Goal: Complete Application Form: Complete application form

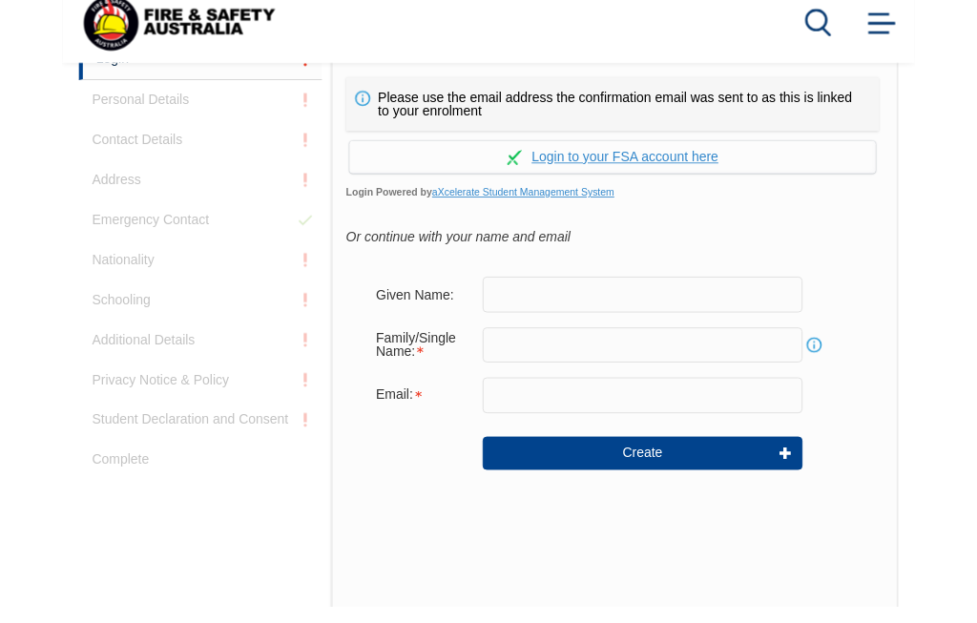
scroll to position [513, 0]
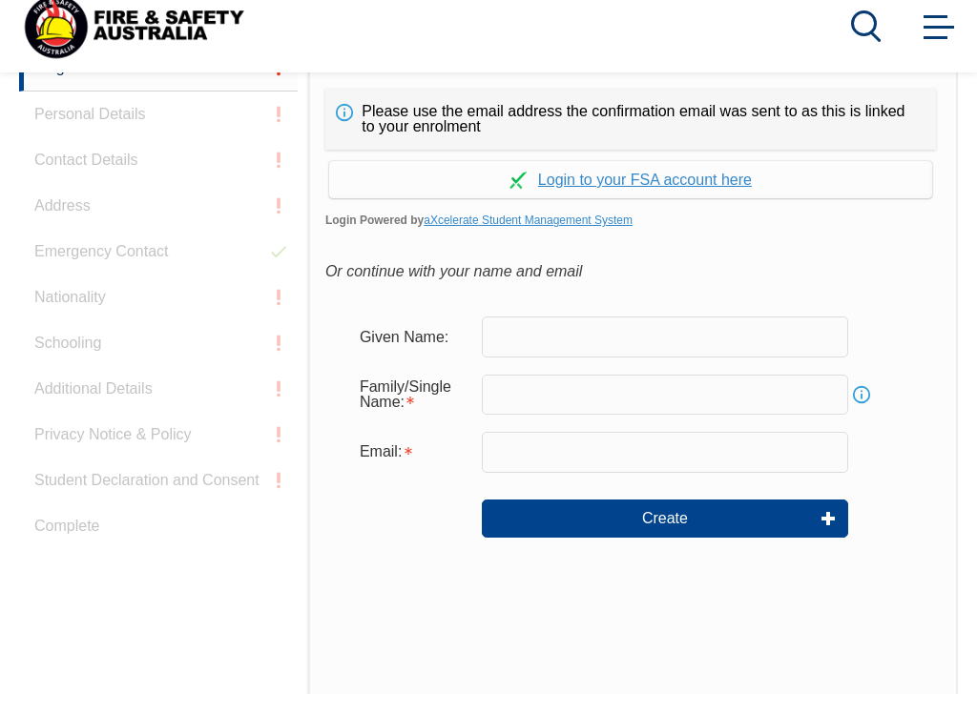
click at [536, 336] on input "text" at bounding box center [665, 356] width 366 height 40
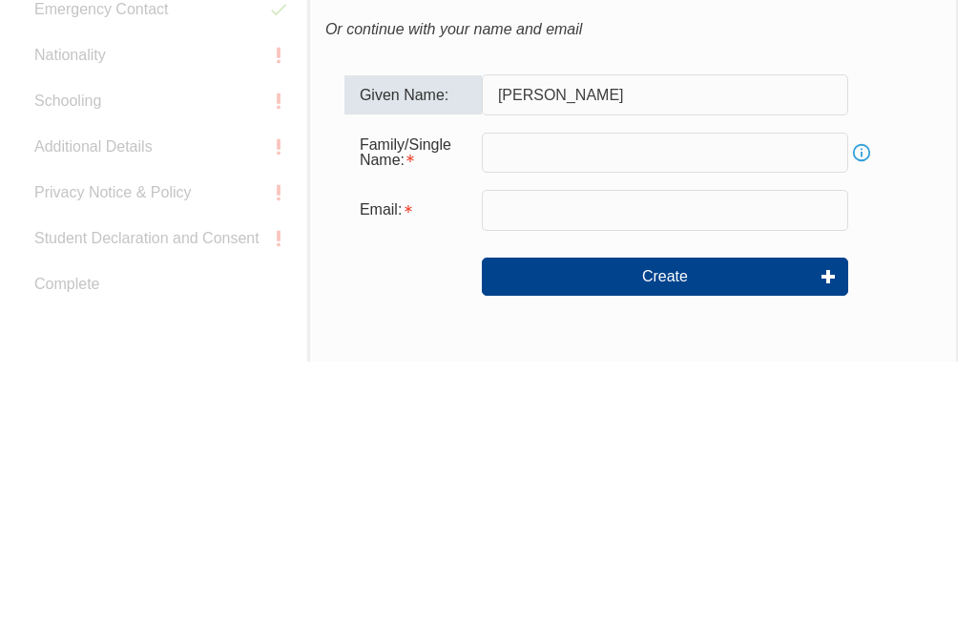
type input "[PERSON_NAME]"
click at [555, 394] on input "text" at bounding box center [665, 414] width 366 height 40
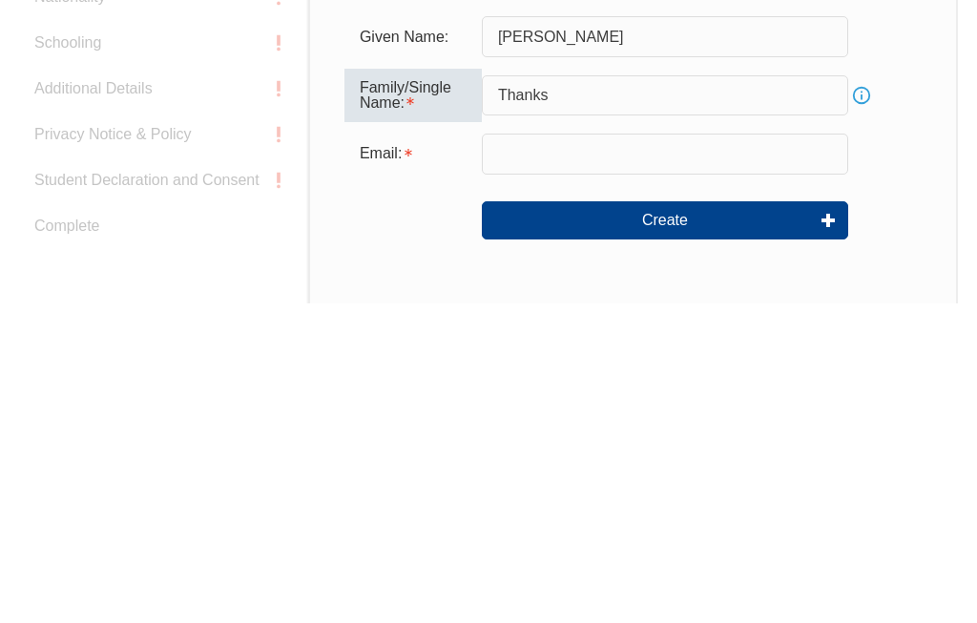
type input "Thanks"
click at [535, 453] on input "email" at bounding box center [665, 473] width 366 height 40
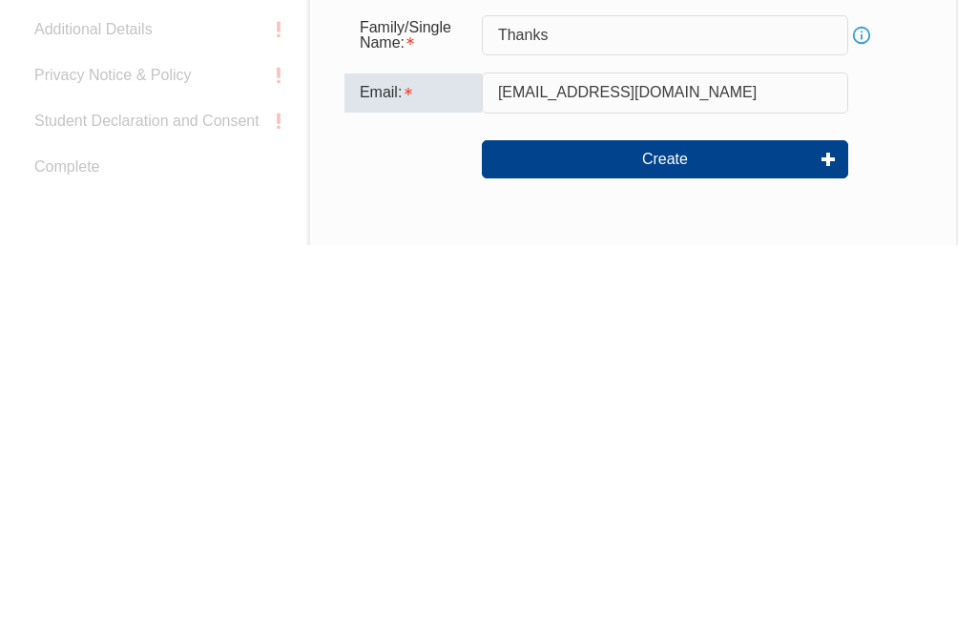
type input "[EMAIL_ADDRESS][DOMAIN_NAME]"
click at [690, 519] on button "Create" at bounding box center [665, 538] width 366 height 38
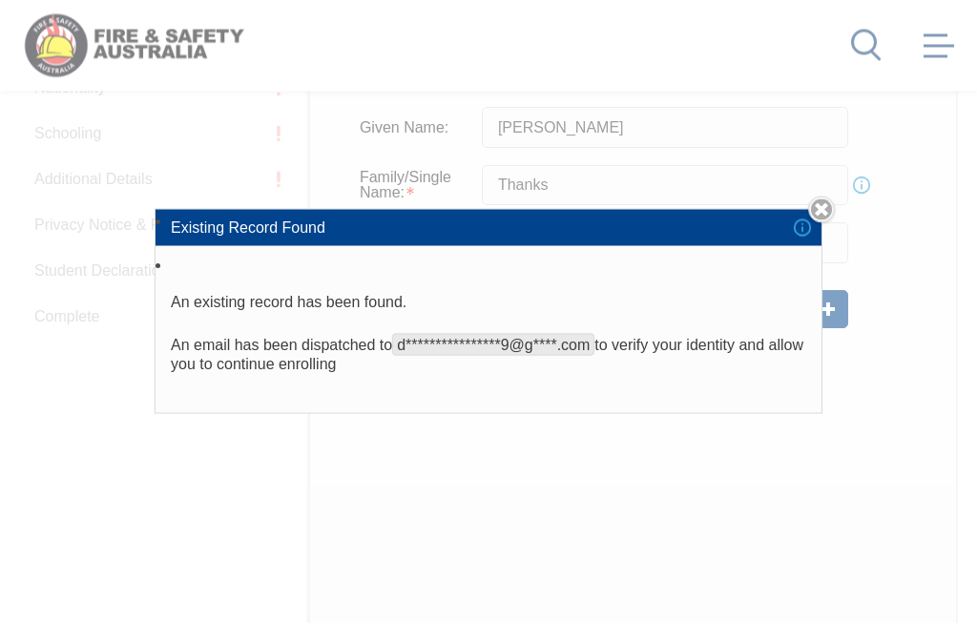
scroll to position [754, 0]
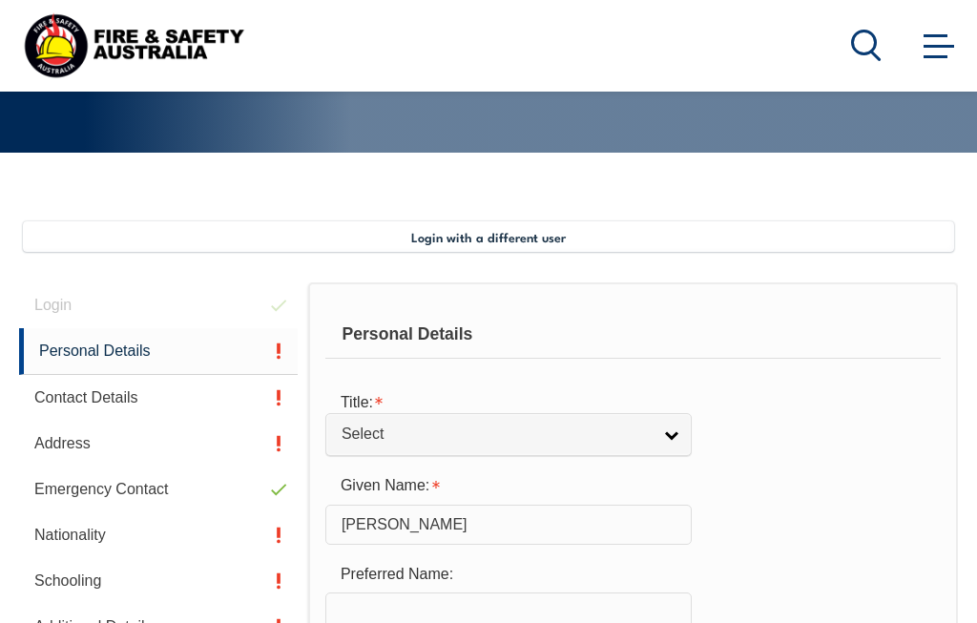
scroll to position [463, 0]
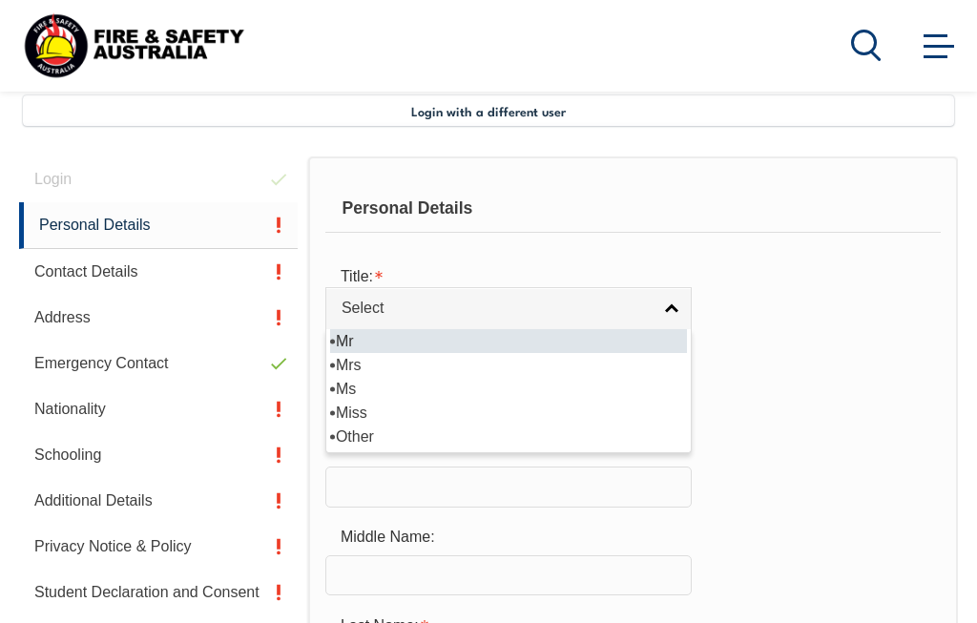
select select "Mr"
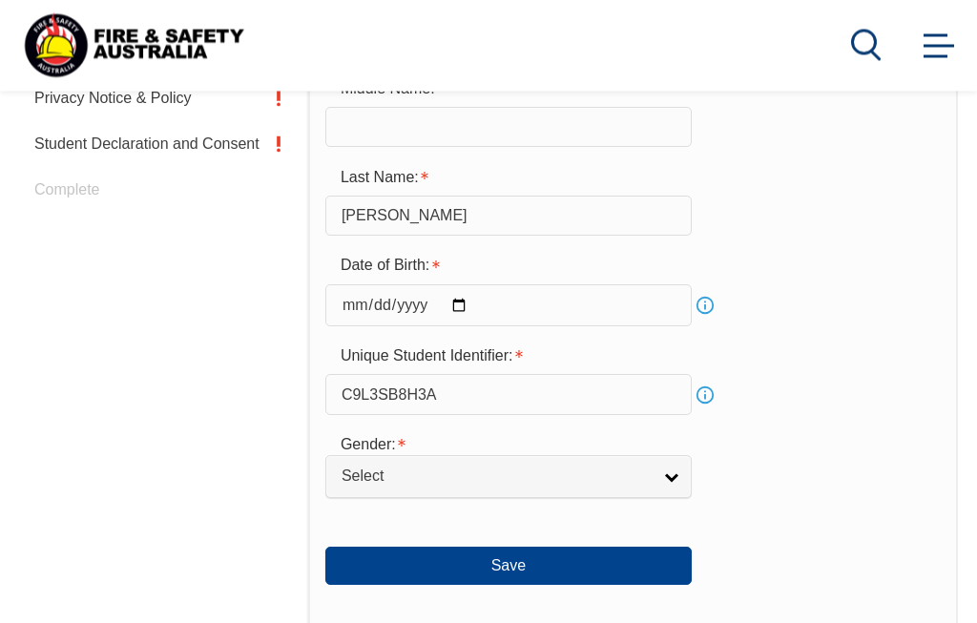
scroll to position [912, 0]
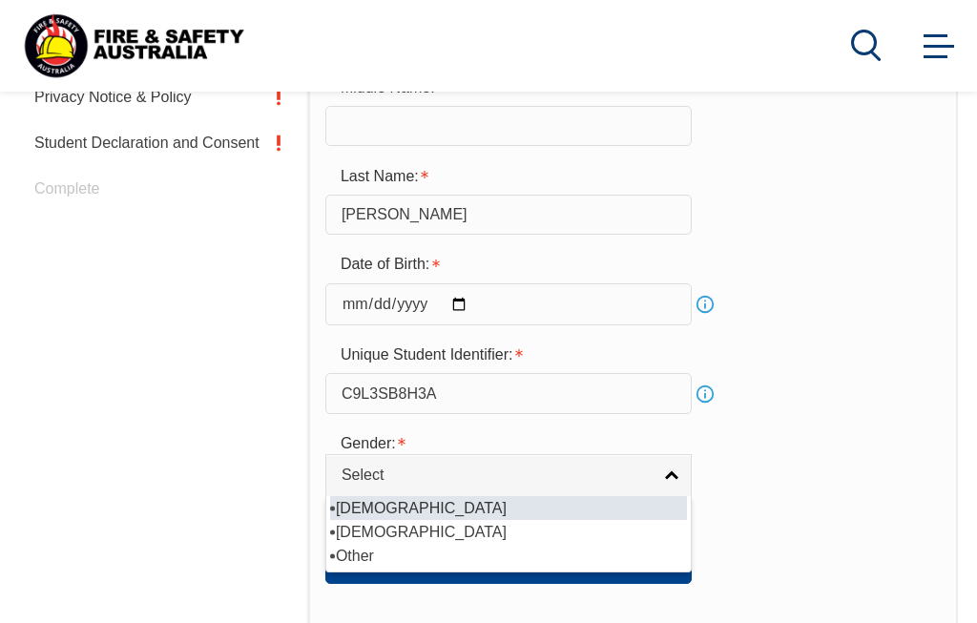
select select "M"
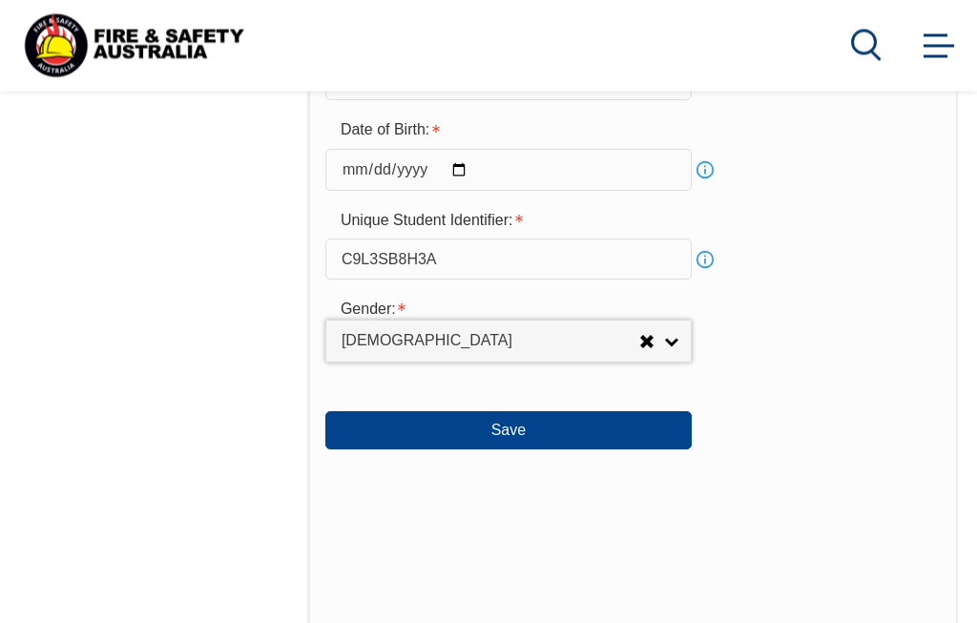
click at [544, 450] on button "Save" at bounding box center [508, 431] width 366 height 38
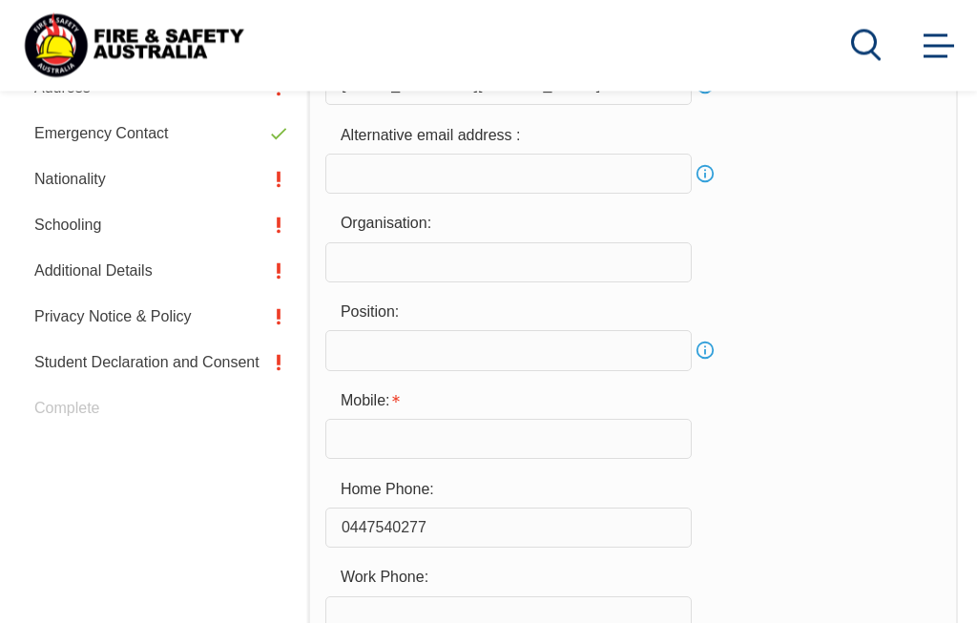
scroll to position [699, 0]
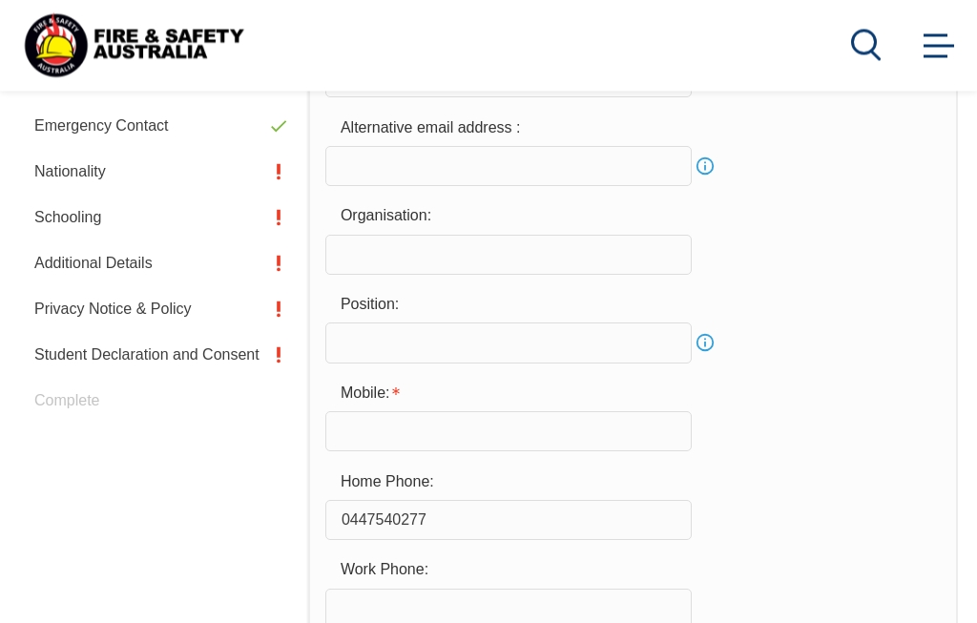
click at [376, 446] on input "text" at bounding box center [508, 432] width 366 height 40
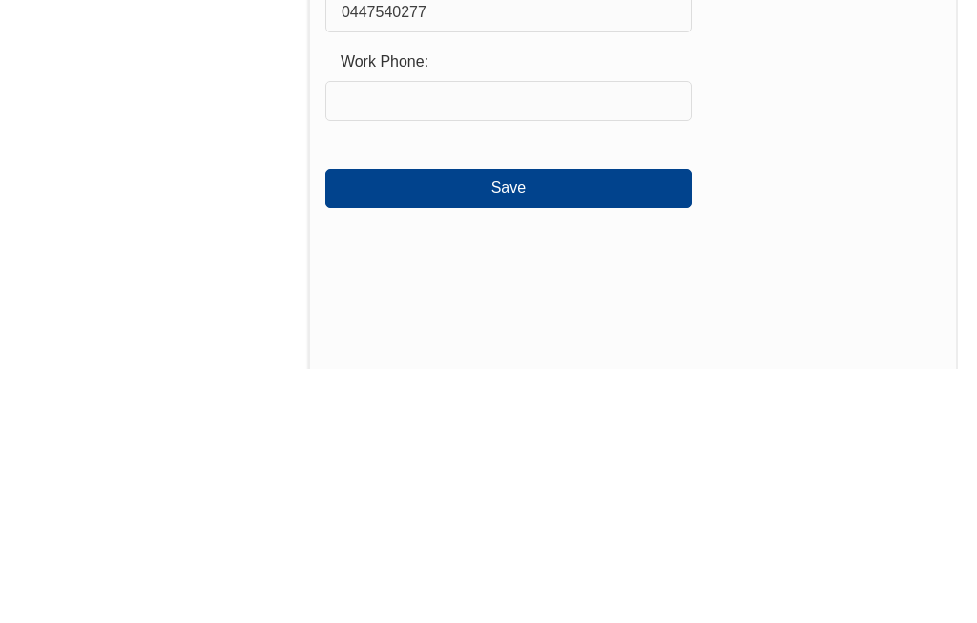
scroll to position [961, 0]
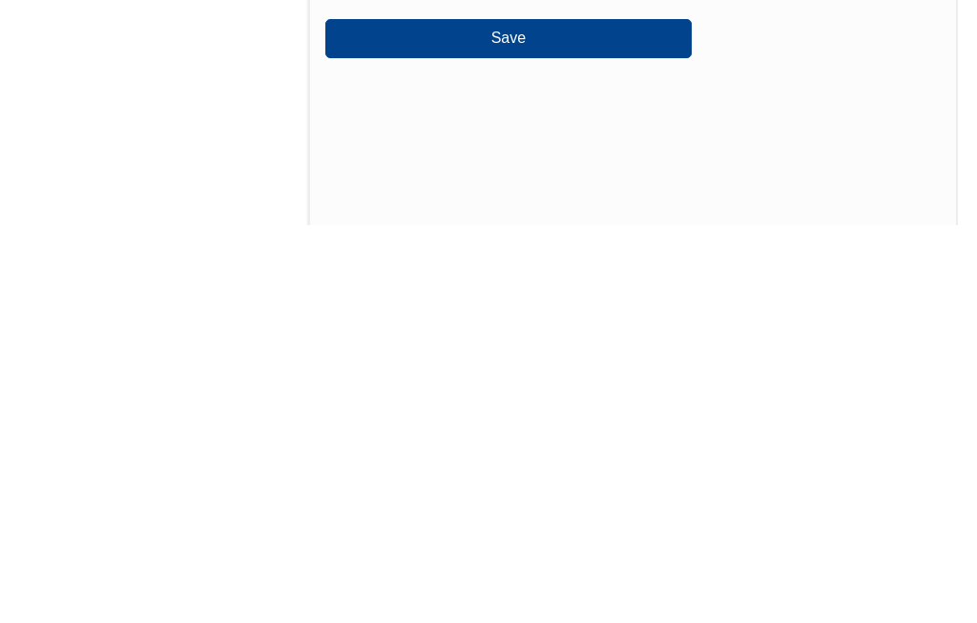
type input "0447540277"
click at [531, 418] on button "Save" at bounding box center [508, 437] width 366 height 38
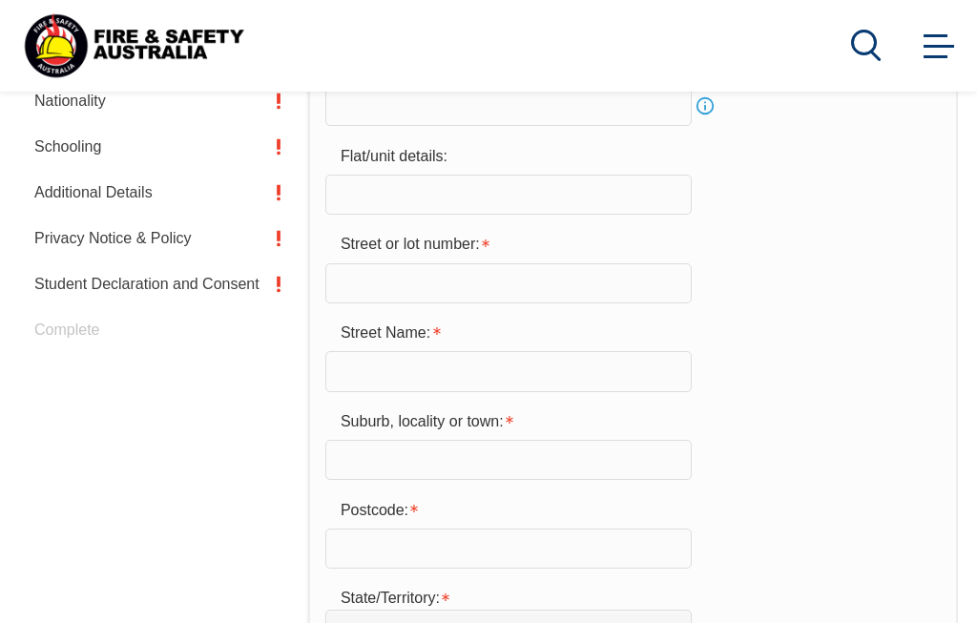
scroll to position [463, 0]
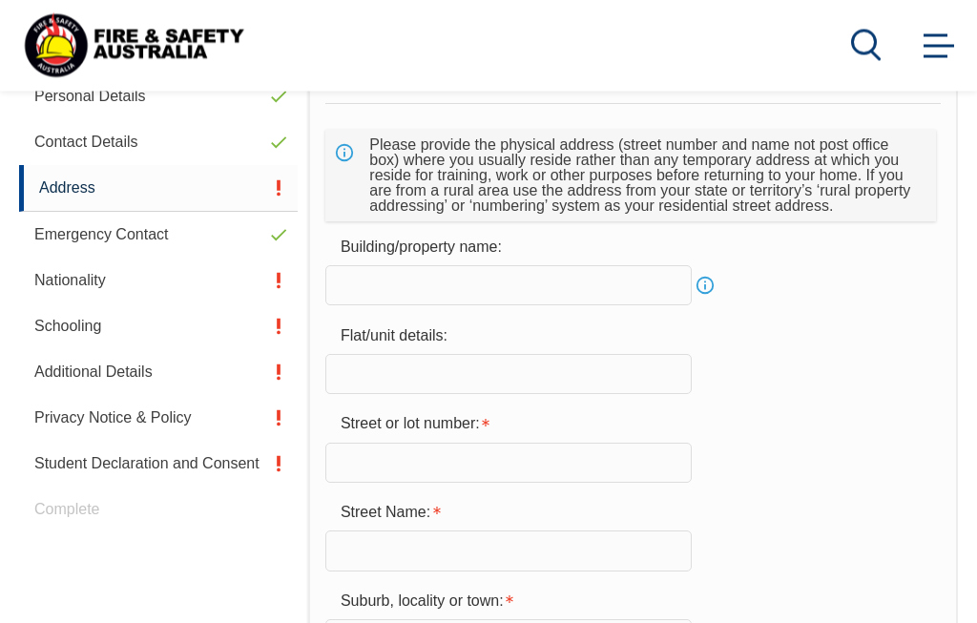
click at [389, 287] on input "text" at bounding box center [508, 286] width 366 height 40
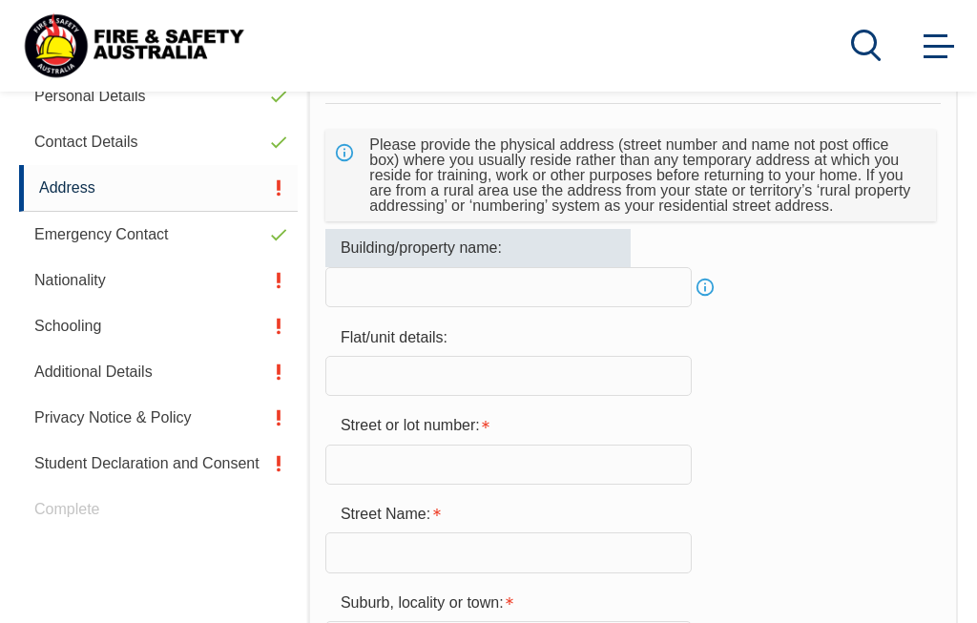
scroll to position [590, 0]
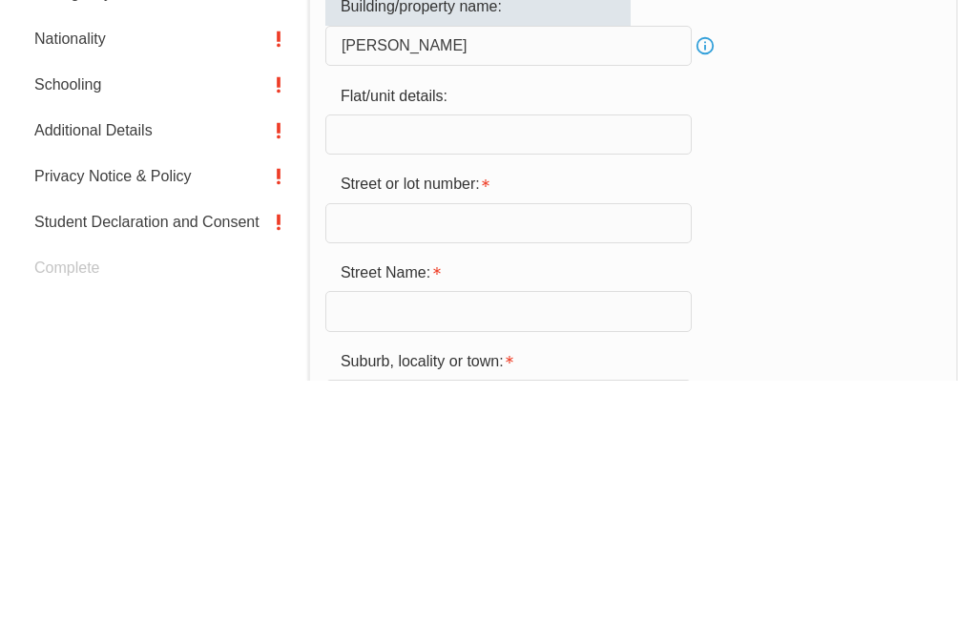
type input "[PERSON_NAME]"
click at [367, 357] on input "text" at bounding box center [508, 377] width 366 height 40
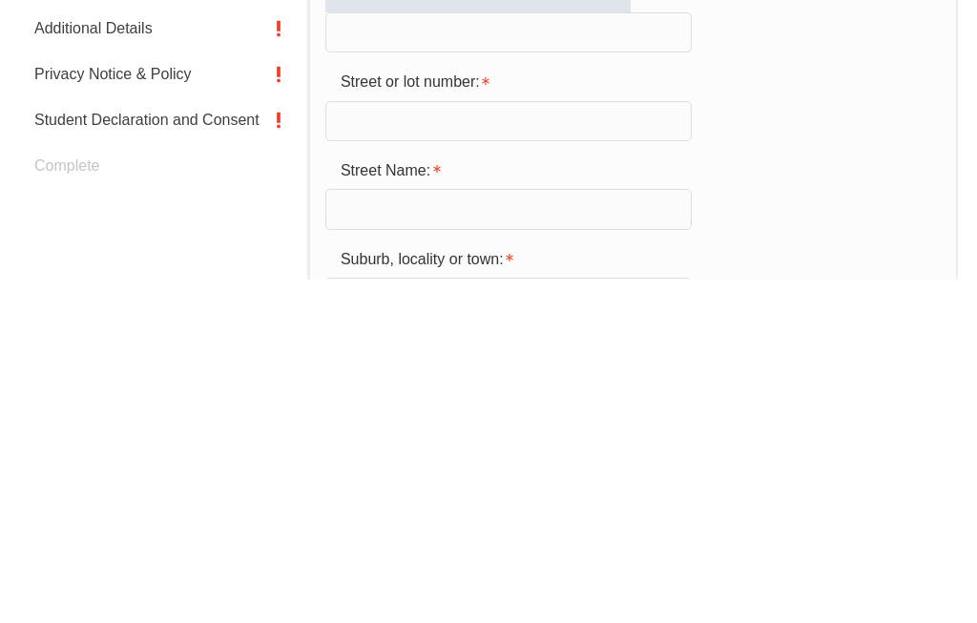
click at [376, 445] on input "text" at bounding box center [508, 465] width 366 height 40
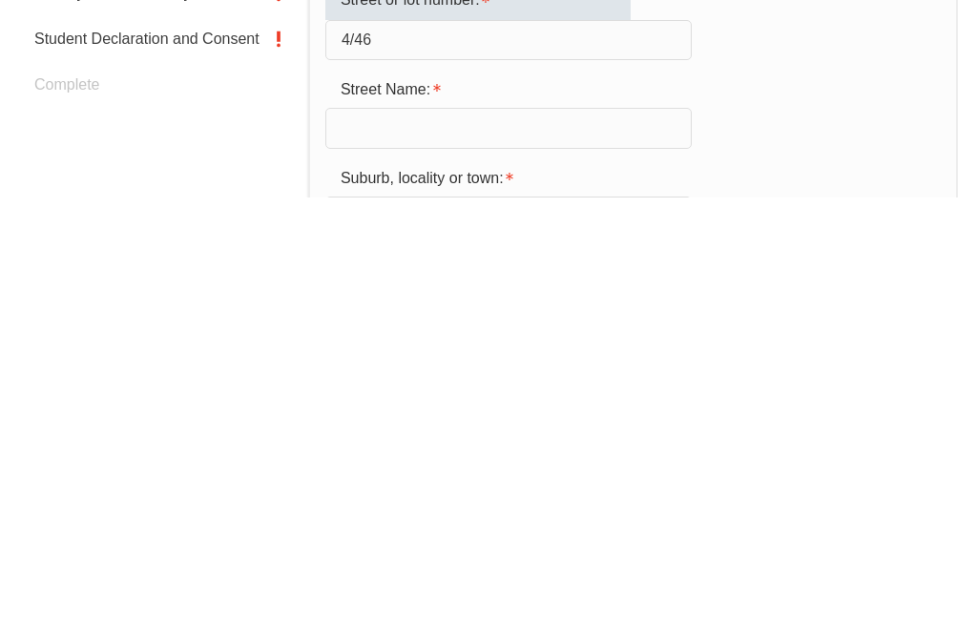
type input "4/46"
click at [396, 533] on input "text" at bounding box center [508, 553] width 366 height 40
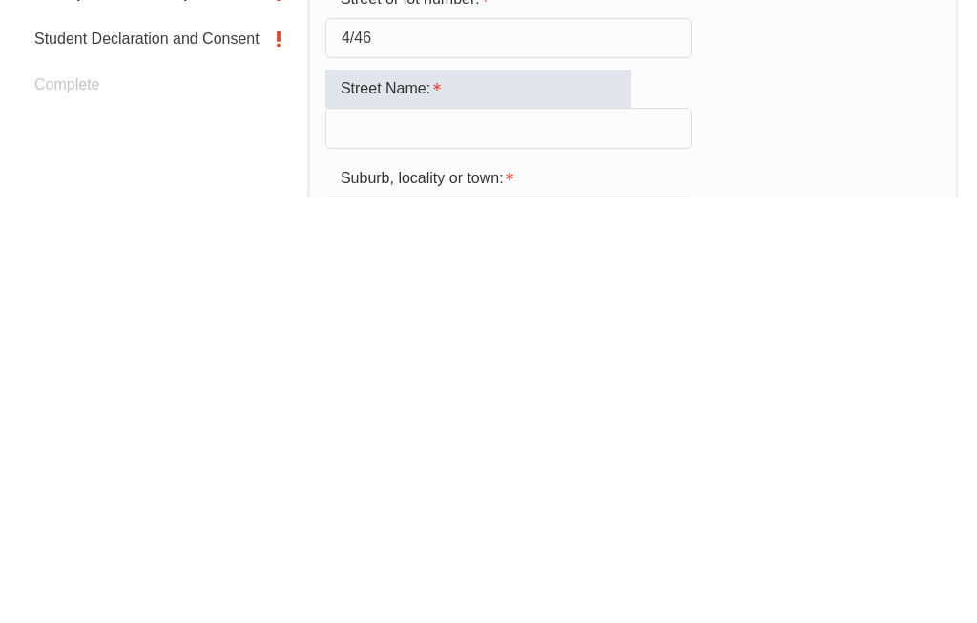
scroll to position [622, 0]
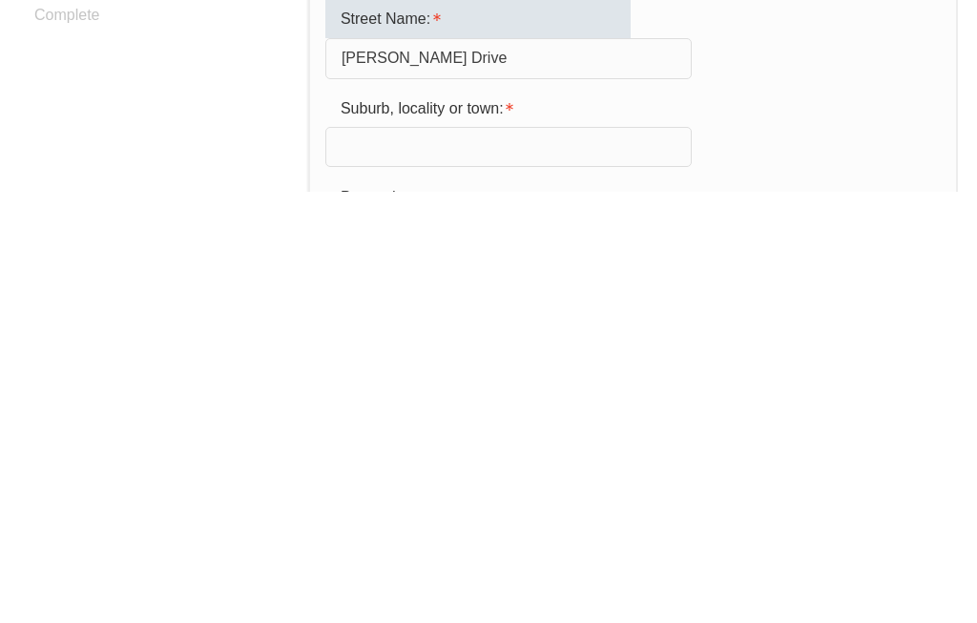
type input "[PERSON_NAME] Drive"
click at [388, 558] on input "text" at bounding box center [508, 578] width 366 height 40
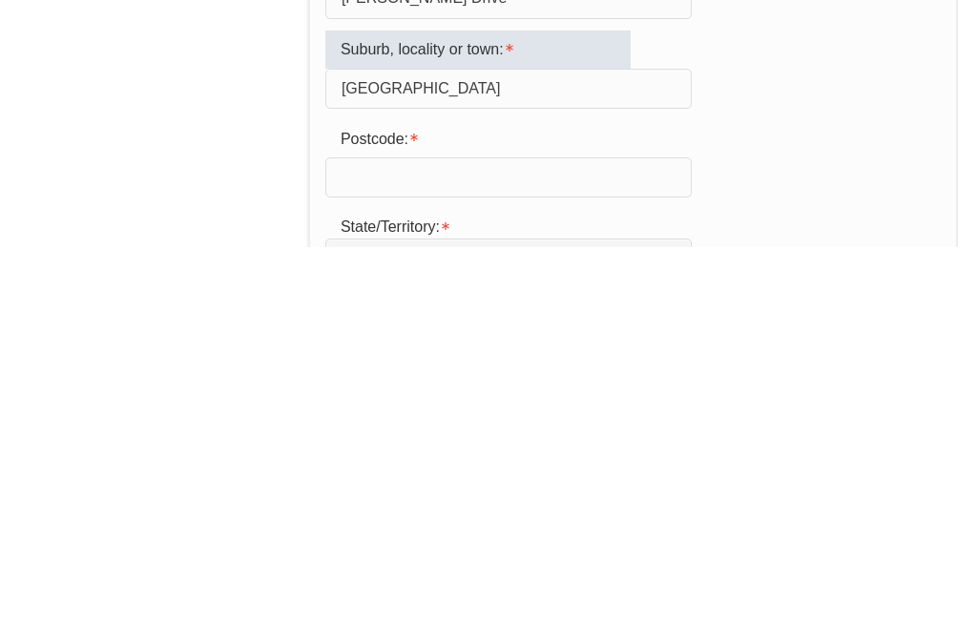
scroll to position [775, 0]
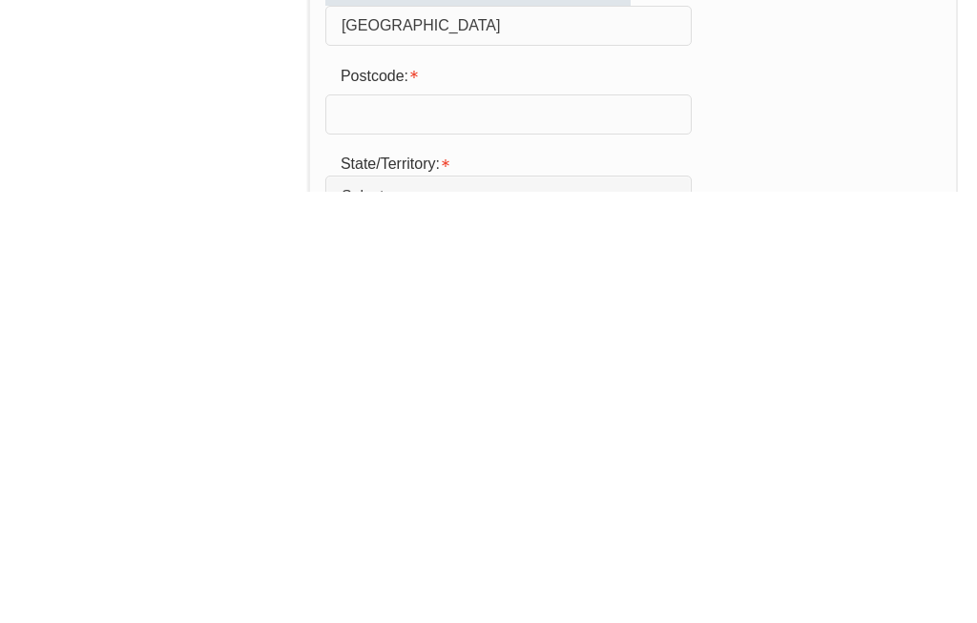
type input "[GEOGRAPHIC_DATA]"
click at [444, 526] on input "text" at bounding box center [508, 546] width 366 height 40
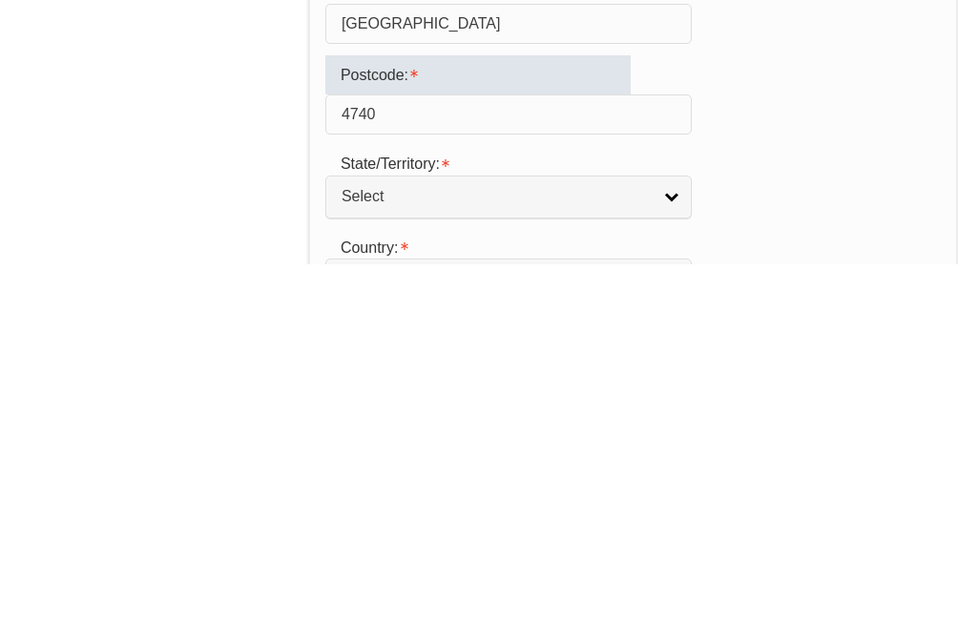
scroll to position [849, 0]
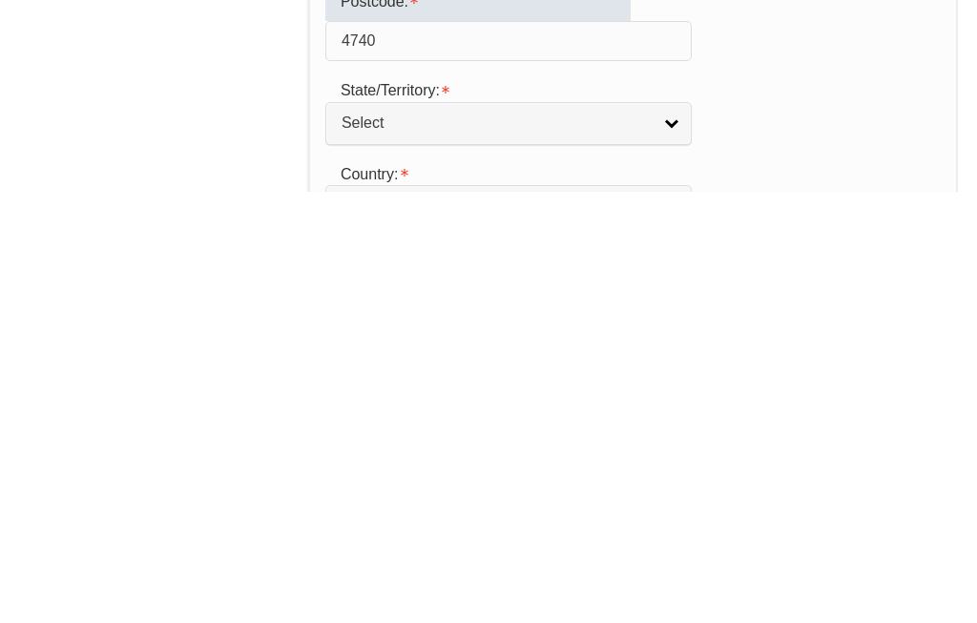
type input "4740"
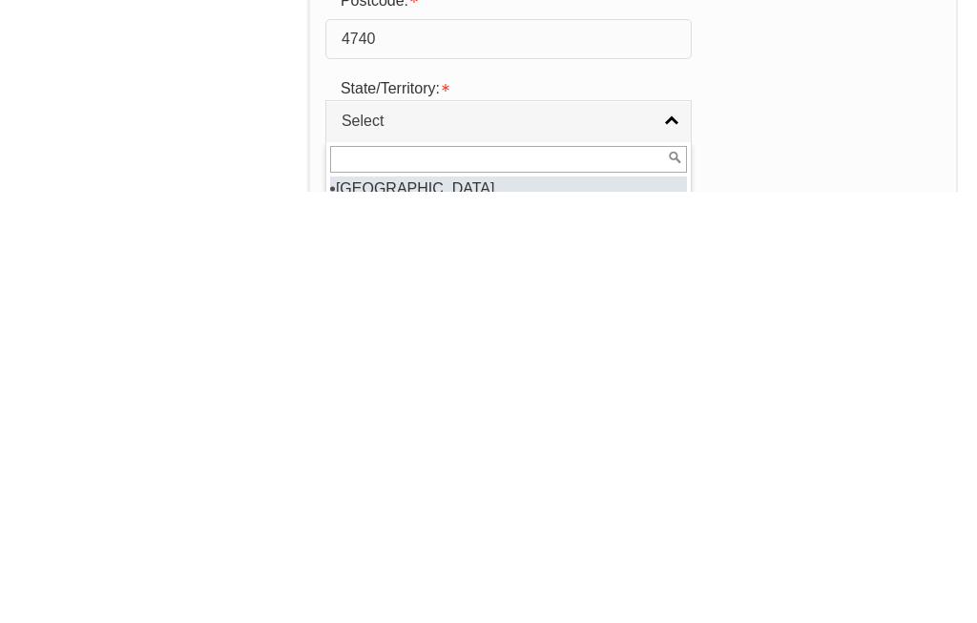
scroll to position [937, 0]
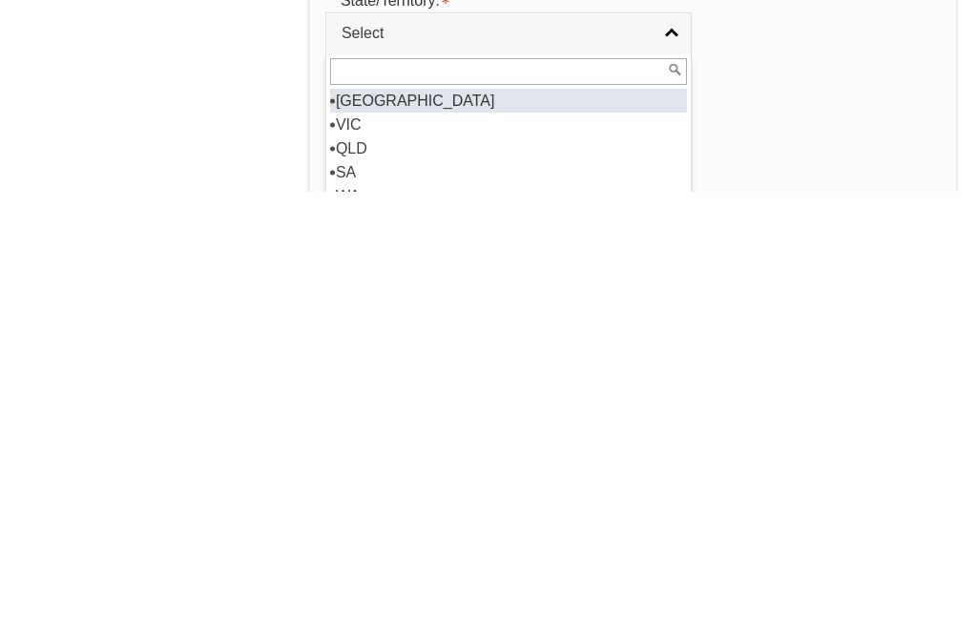
select select "QLD"
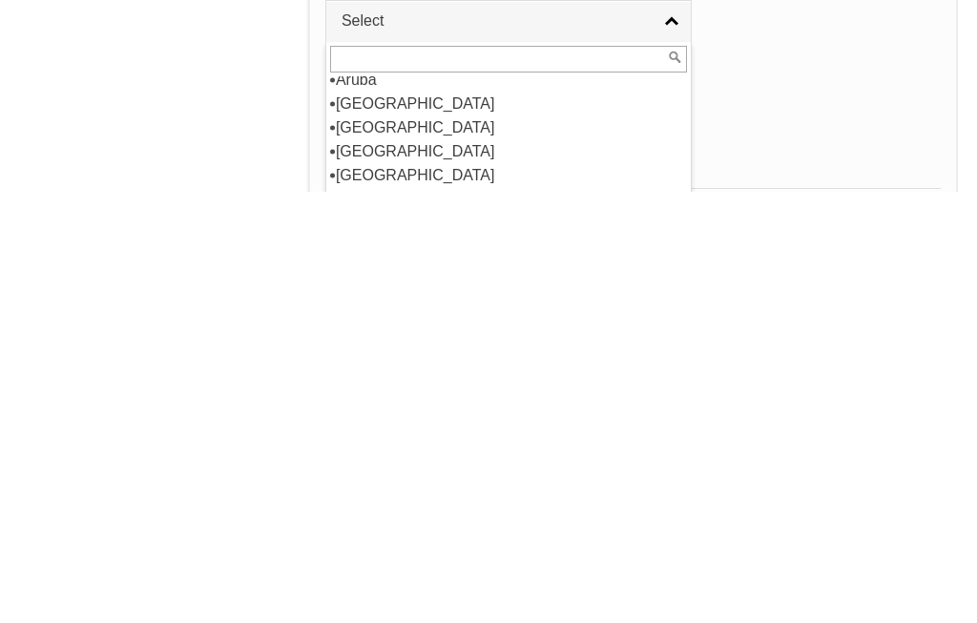
scroll to position [293, 0]
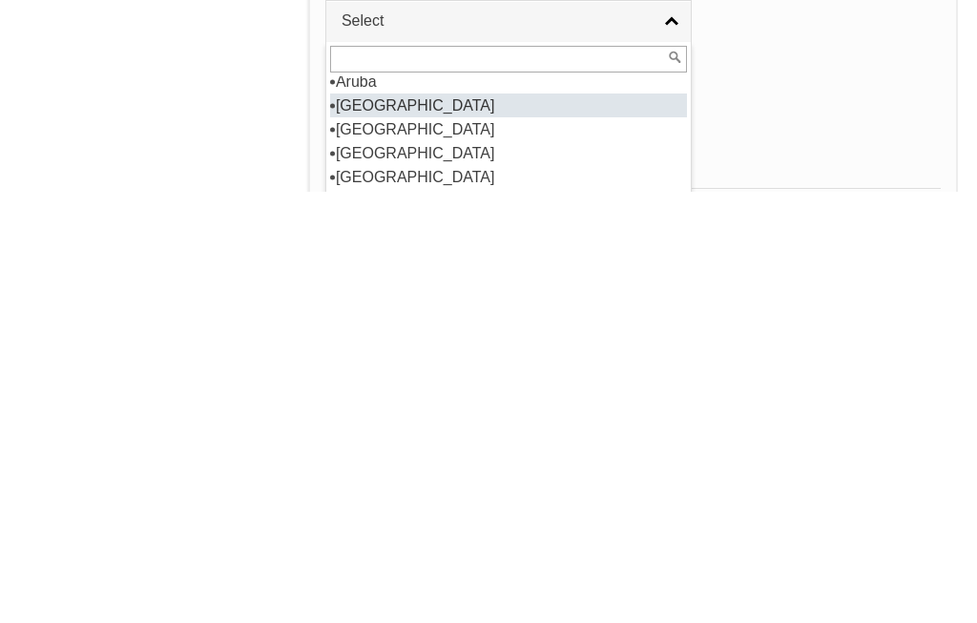
select select "1101"
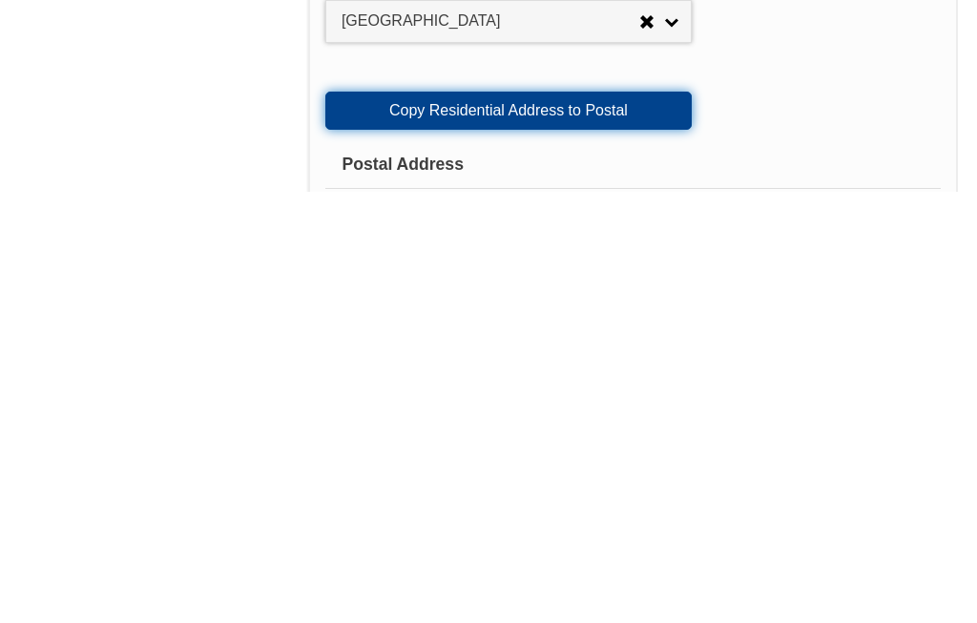
click at [553, 523] on link "Copy Residential Address to Postal" at bounding box center [508, 542] width 366 height 38
type input "[PERSON_NAME]"
type input "4/46"
type input "[PERSON_NAME] Drive"
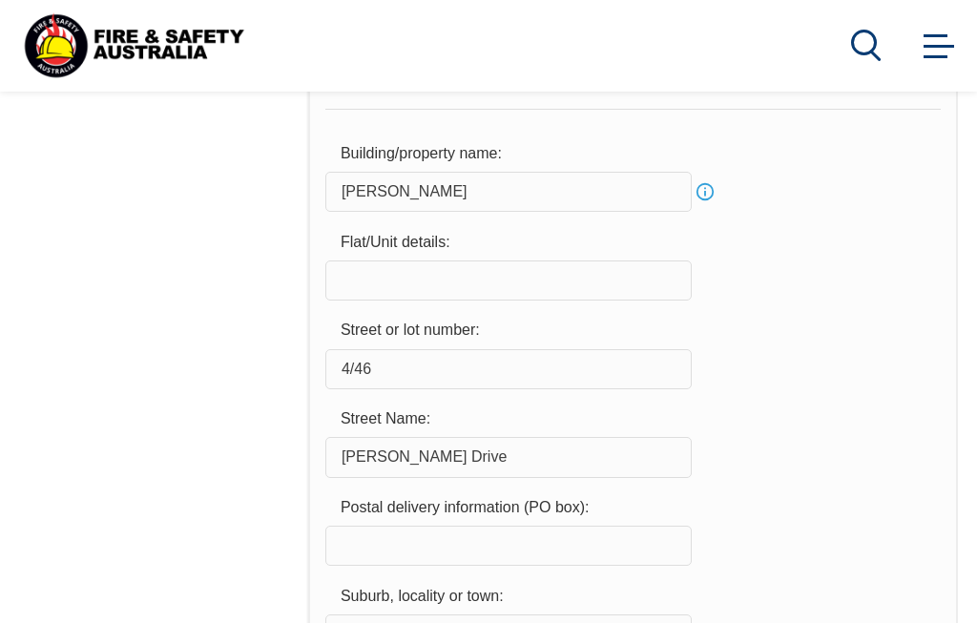
click at [485, 212] on input "[PERSON_NAME]" at bounding box center [508, 192] width 366 height 40
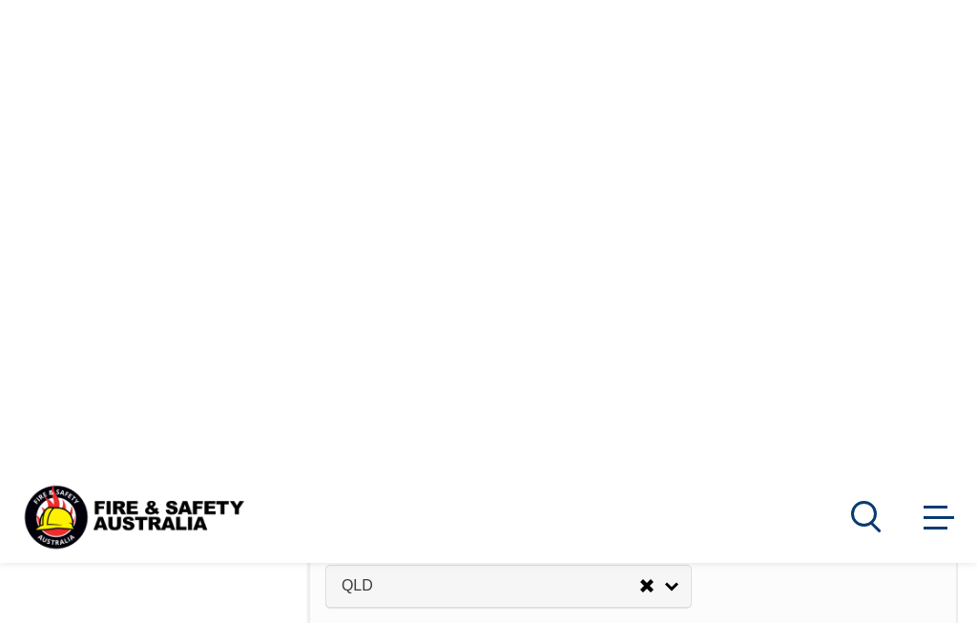
scroll to position [2227, 0]
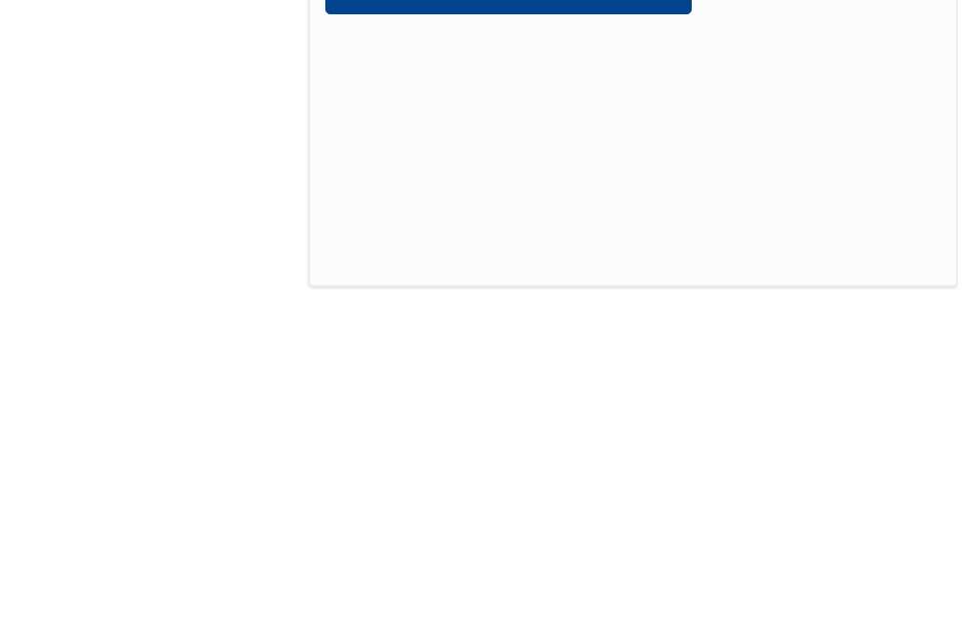
type input "[PERSON_NAME] Office"
click at [536, 275] on button "Save" at bounding box center [508, 294] width 366 height 38
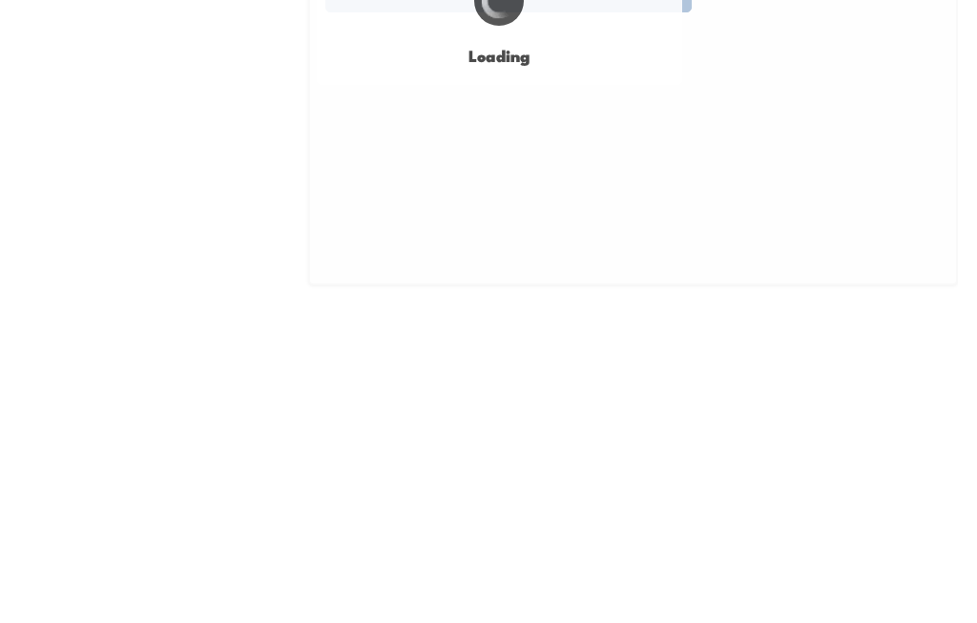
scroll to position [2528, 0]
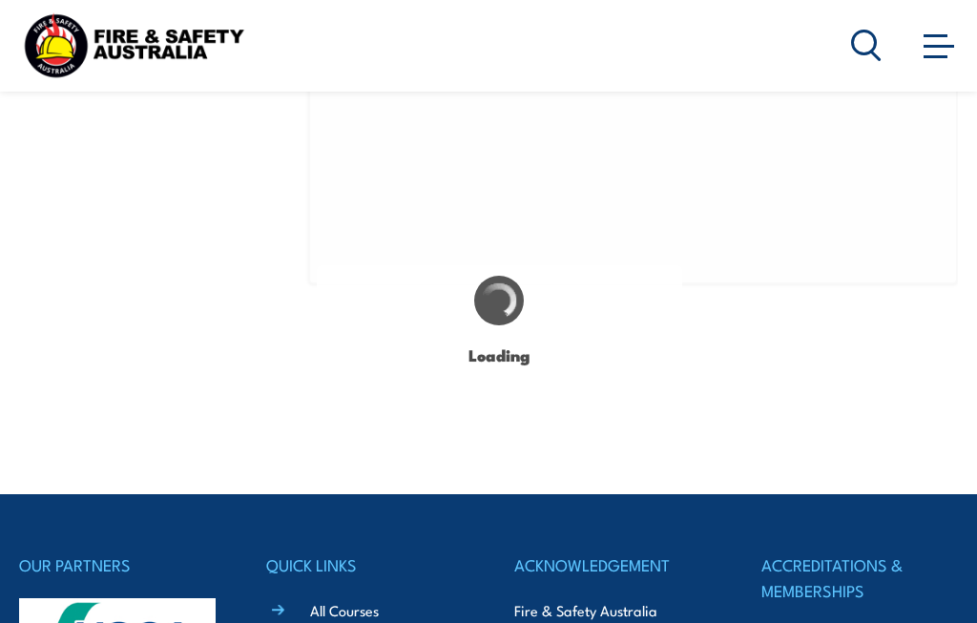
type input "[PERSON_NAME]"
type input "4/46"
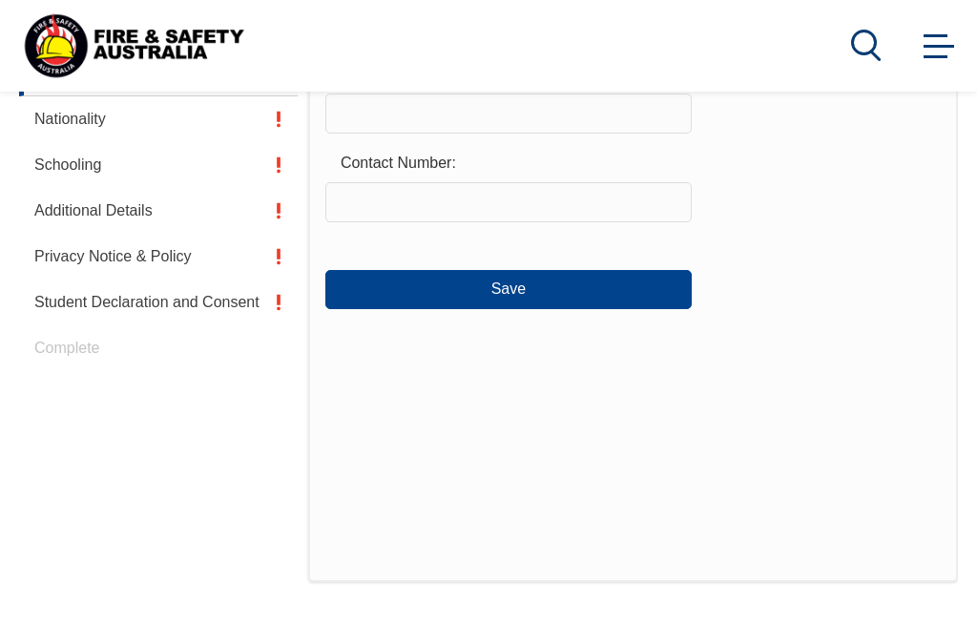
scroll to position [463, 0]
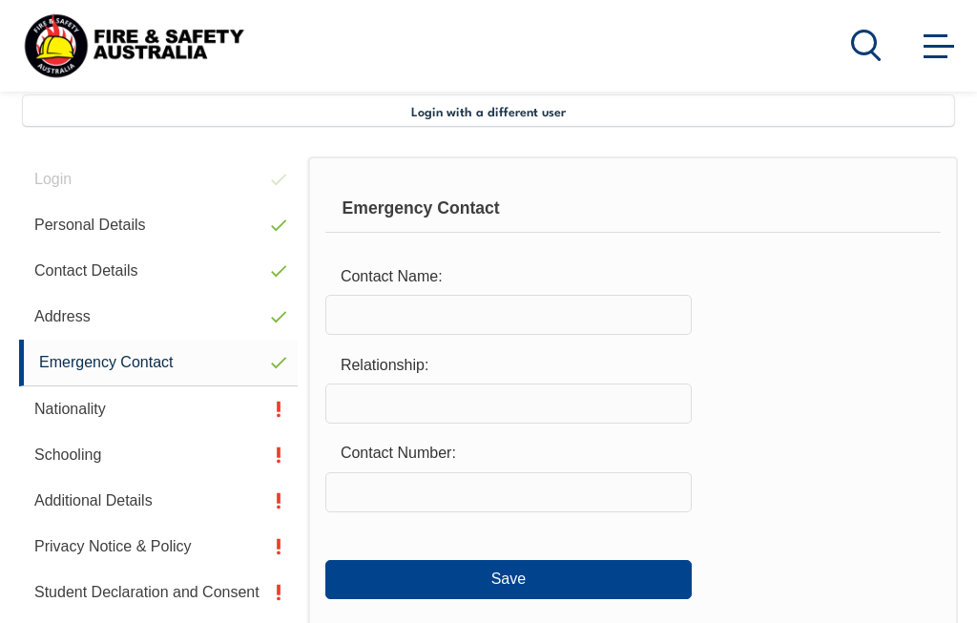
click at [405, 321] on input "text" at bounding box center [508, 315] width 366 height 40
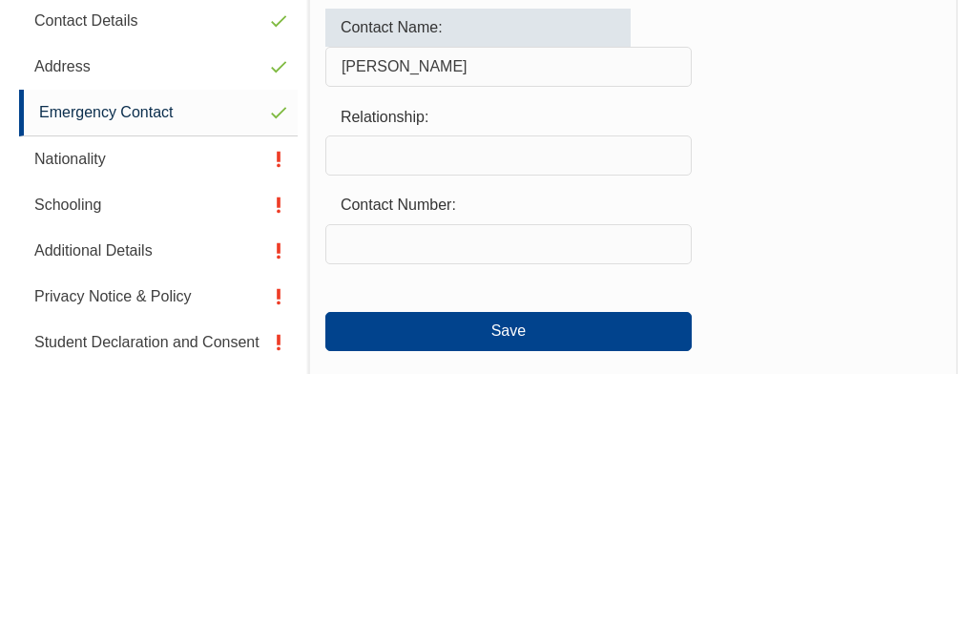
type input "[PERSON_NAME]"
click at [387, 385] on input "text" at bounding box center [508, 405] width 366 height 40
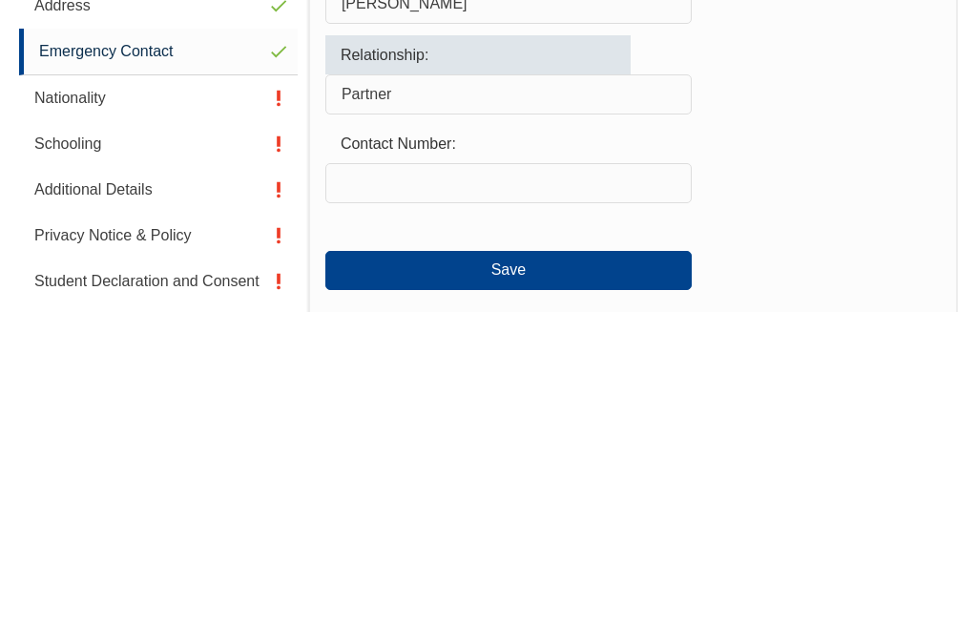
type input "Partner"
click at [447, 474] on input "text" at bounding box center [508, 494] width 366 height 40
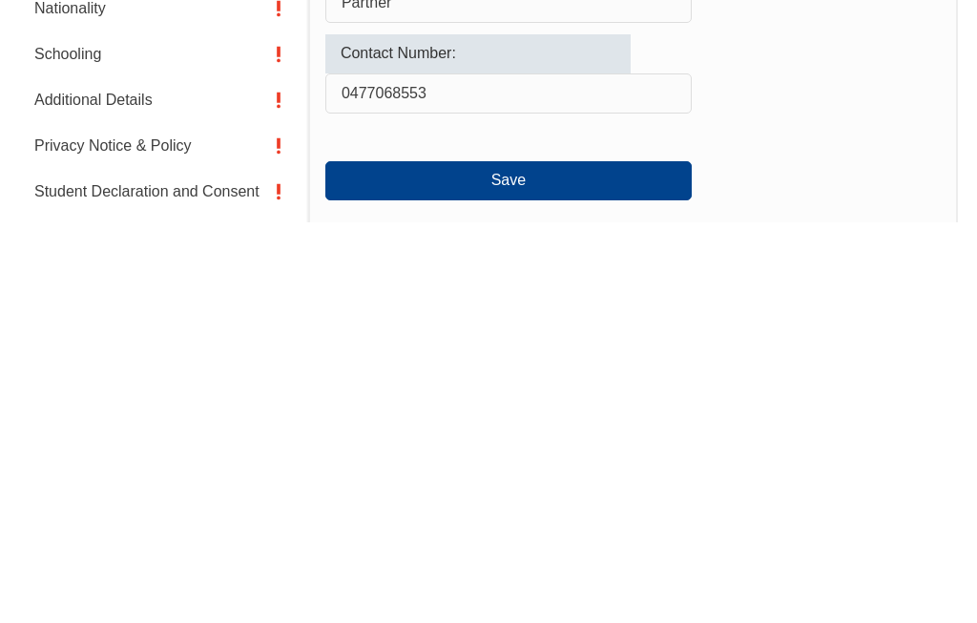
scroll to position [464, 0]
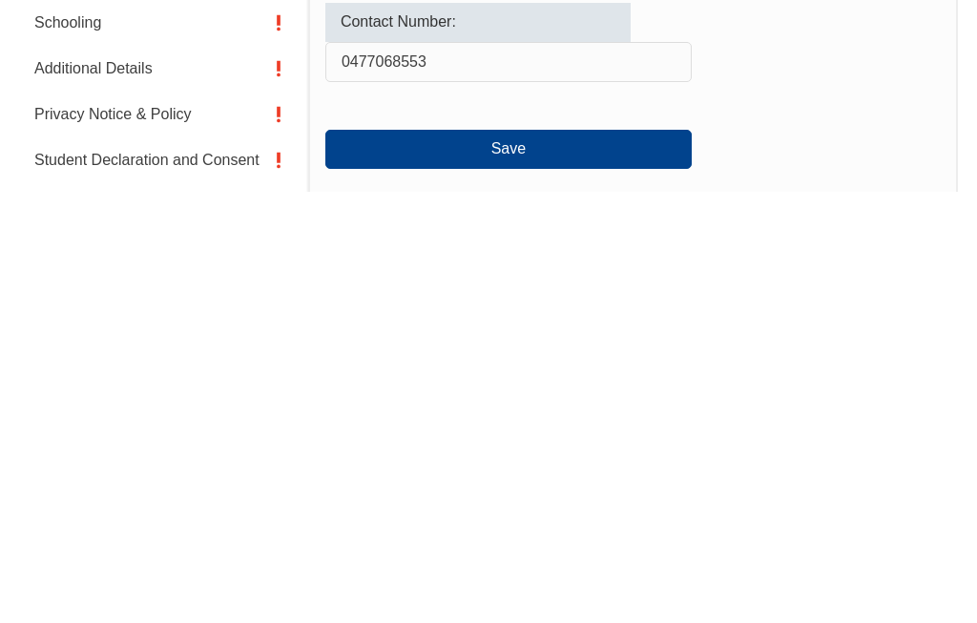
type input "0477068553"
click at [513, 561] on button "Save" at bounding box center [508, 580] width 366 height 38
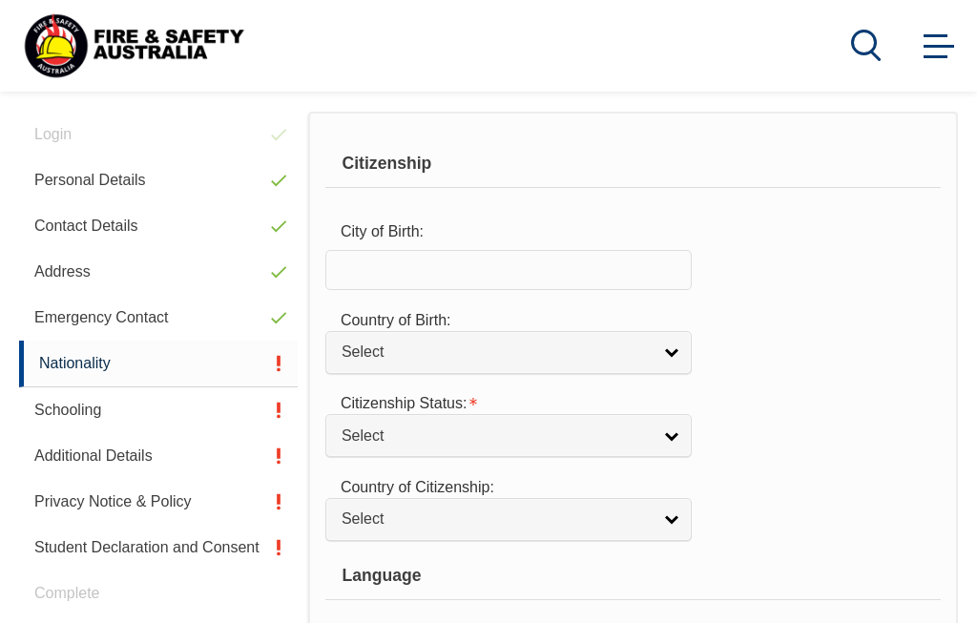
scroll to position [507, 0]
click at [399, 273] on input "text" at bounding box center [508, 270] width 366 height 40
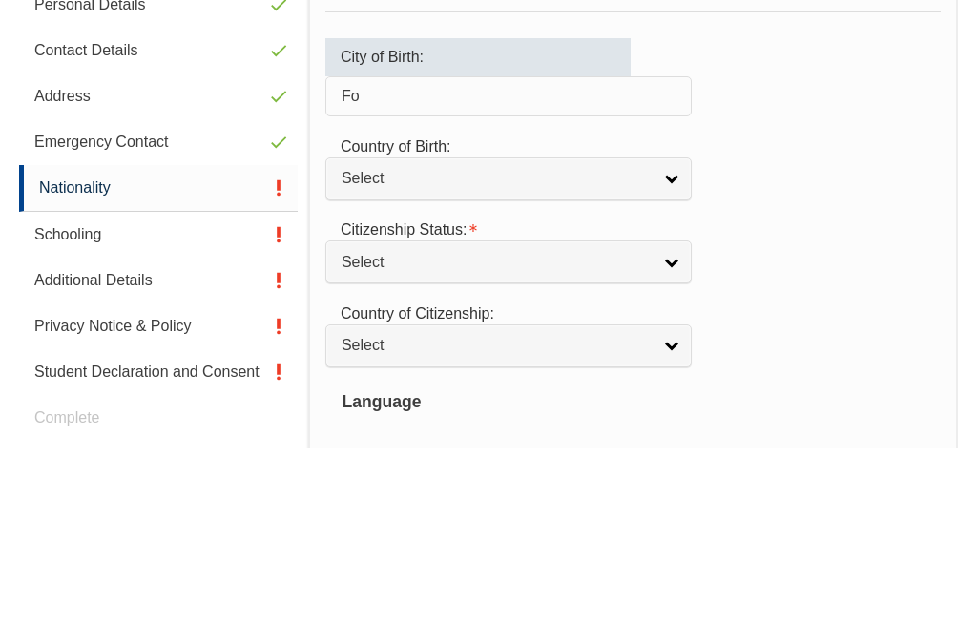
type input "F"
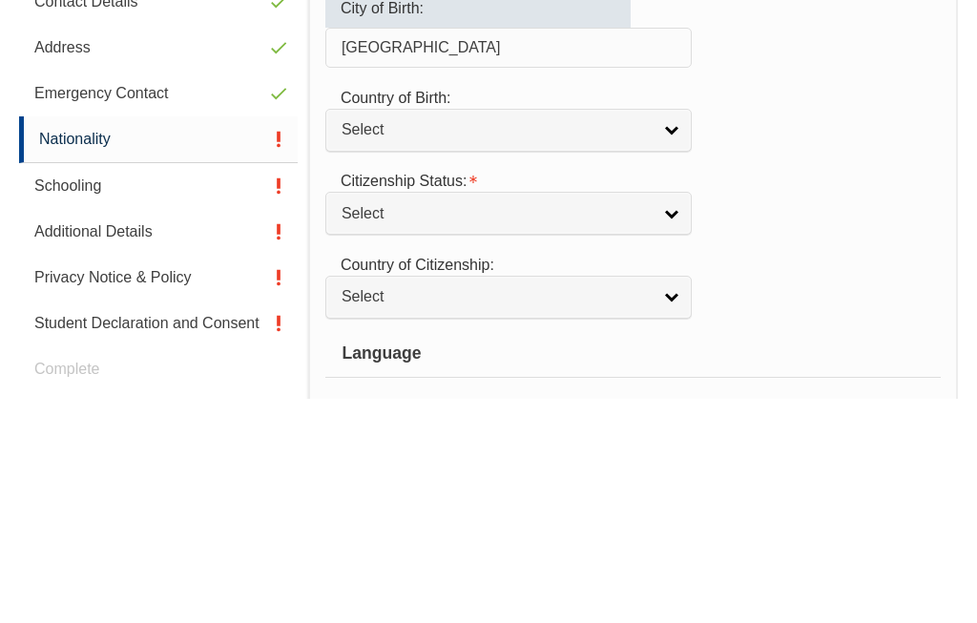
type input "[GEOGRAPHIC_DATA]"
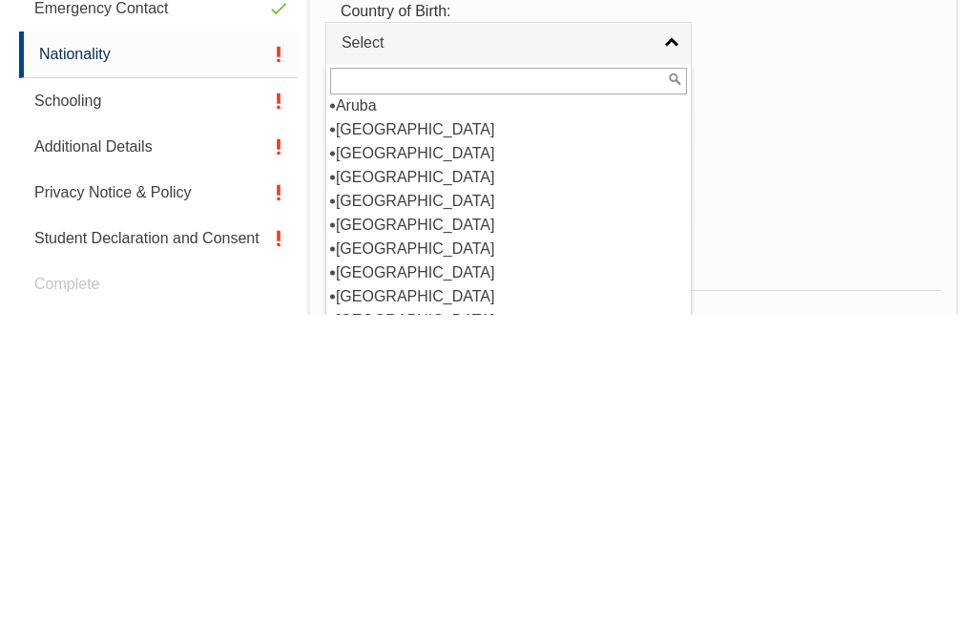
scroll to position [288, 0]
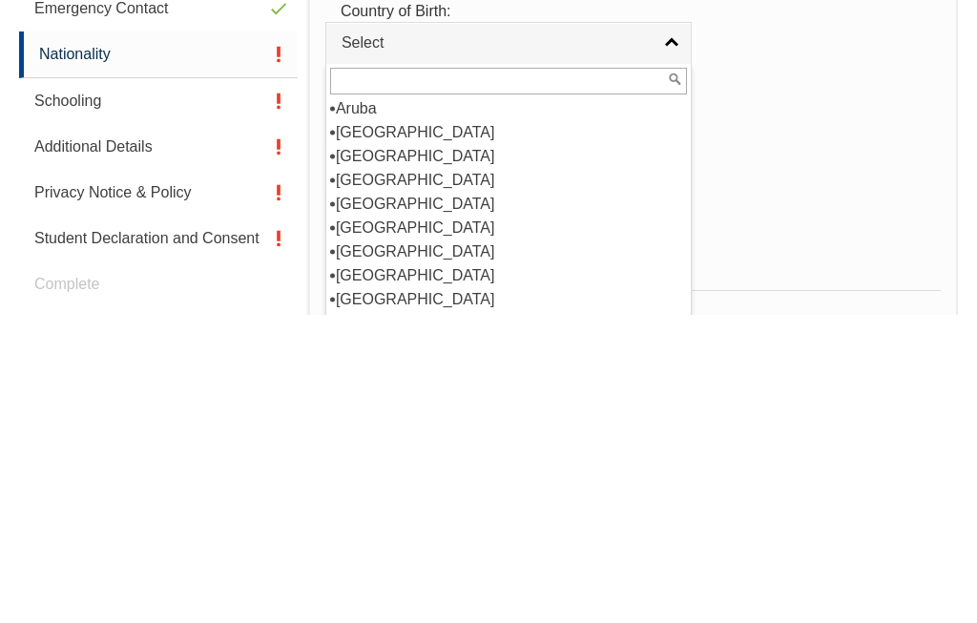
select select "1101"
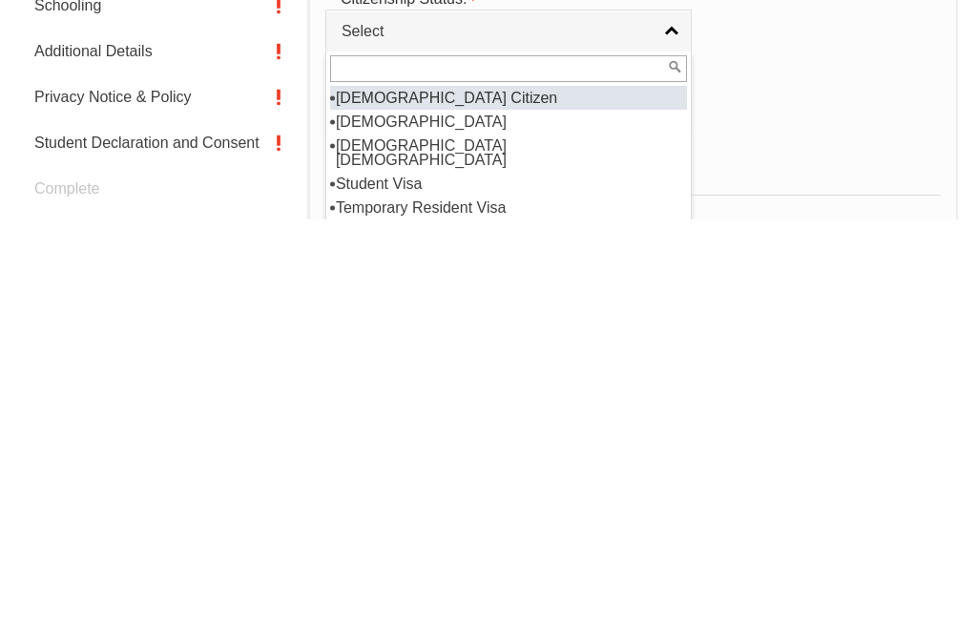
select select "1"
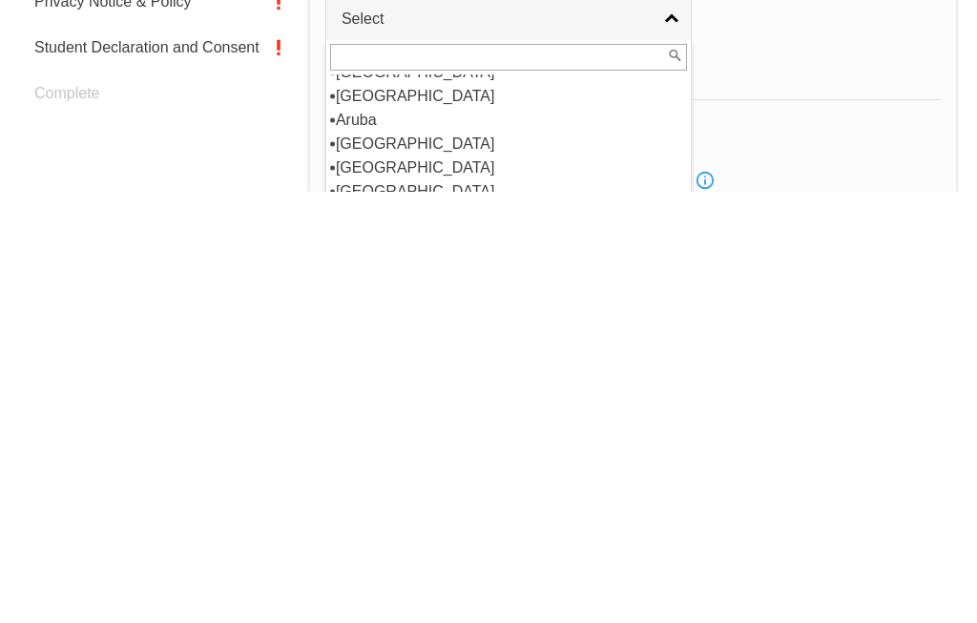
scroll to position [253, 0]
select select "1101"
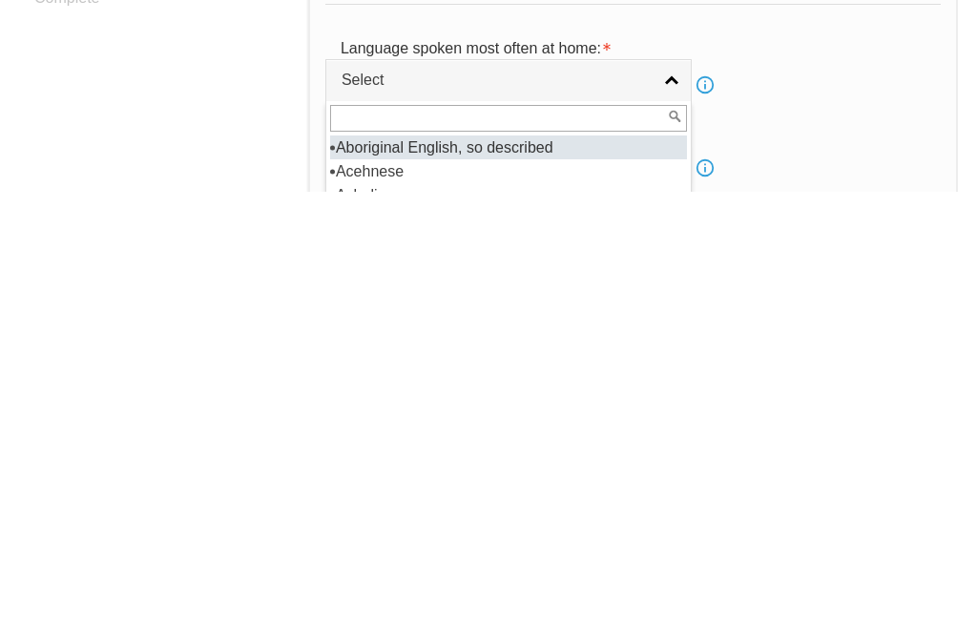
scroll to position [744, 0]
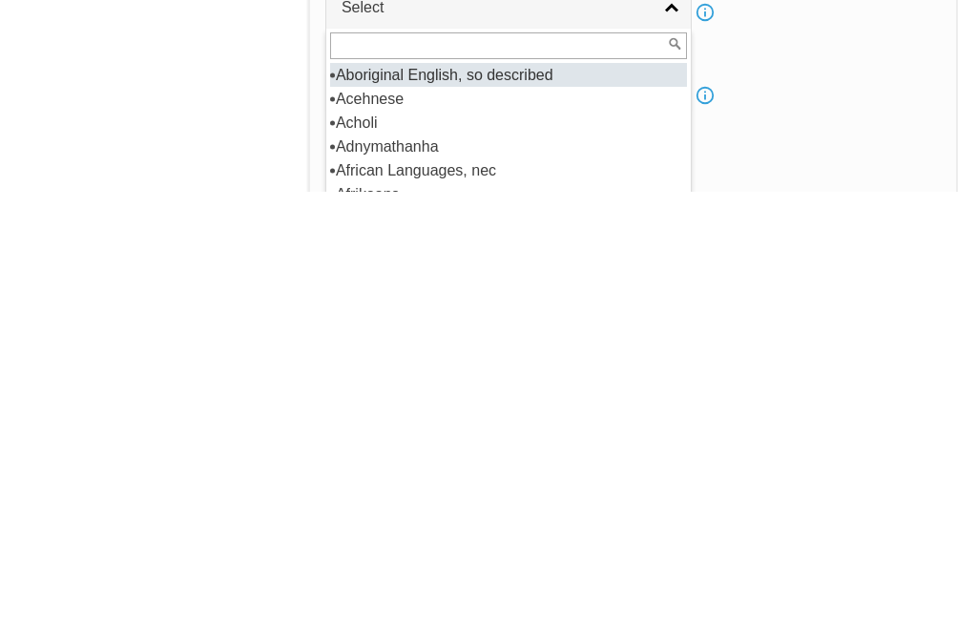
click at [804, 472] on div "English Proficiency: Not Specified Very Well Well Not Well Not at all Select In…" at bounding box center [632, 508] width 615 height 72
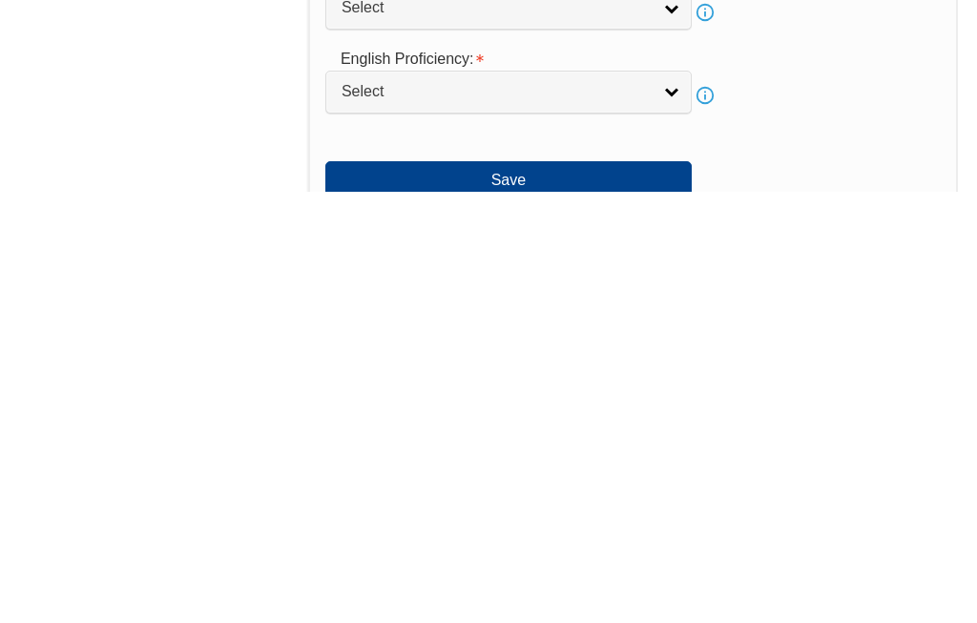
scroll to position [1175, 0]
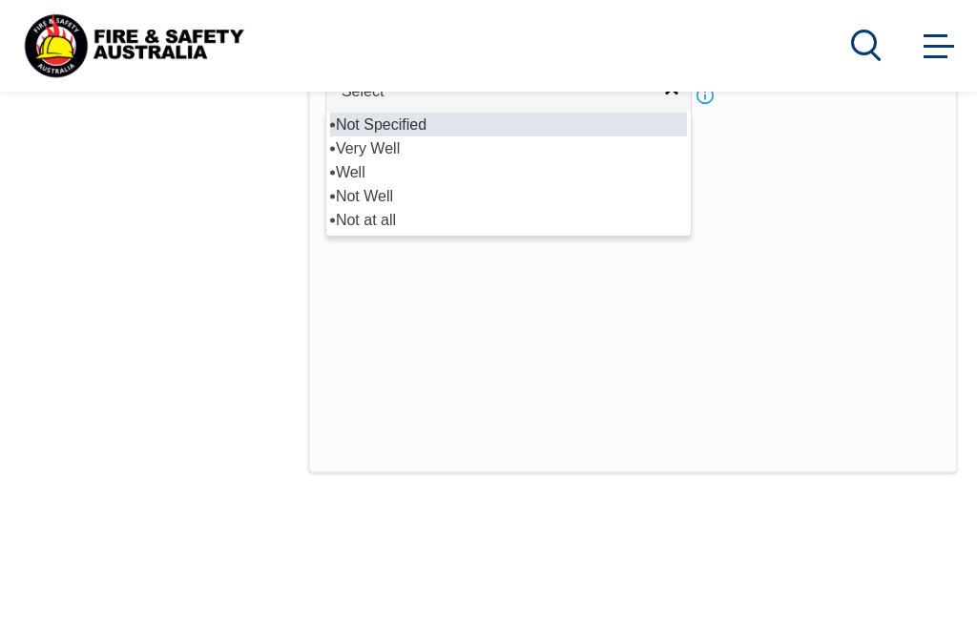
select select "1"
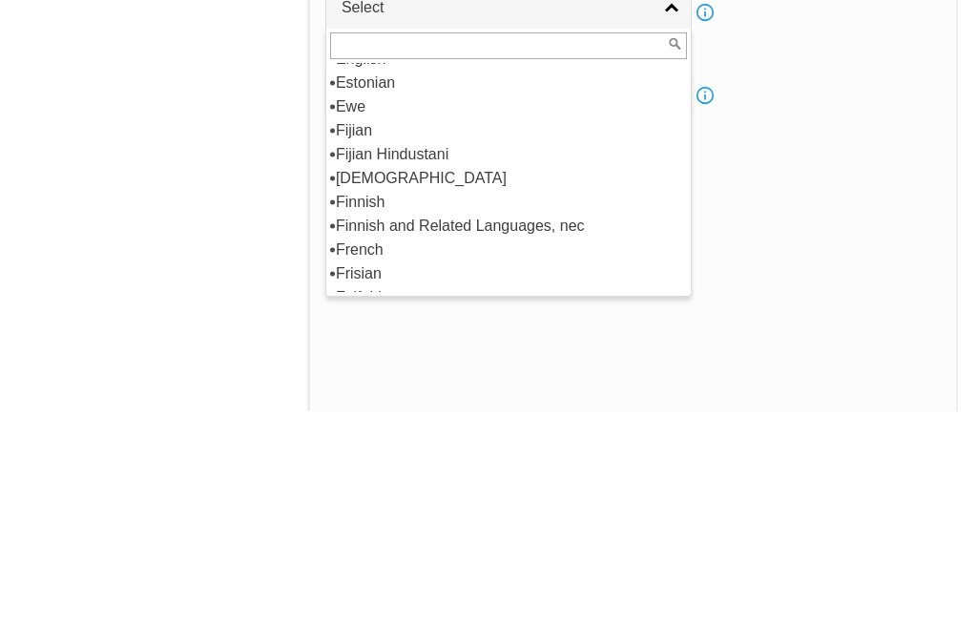
scroll to position [2385, 0]
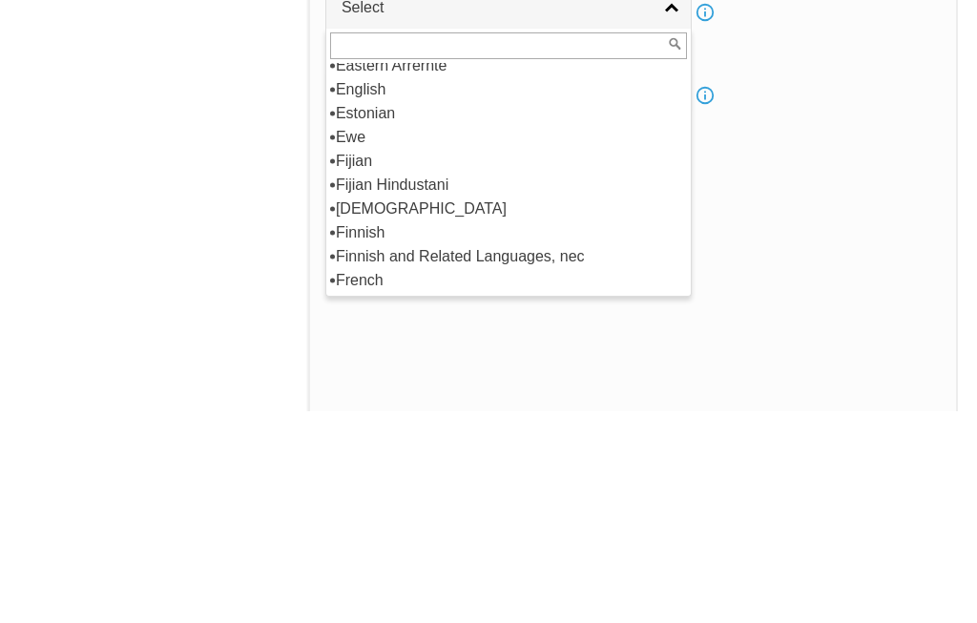
select select "1201"
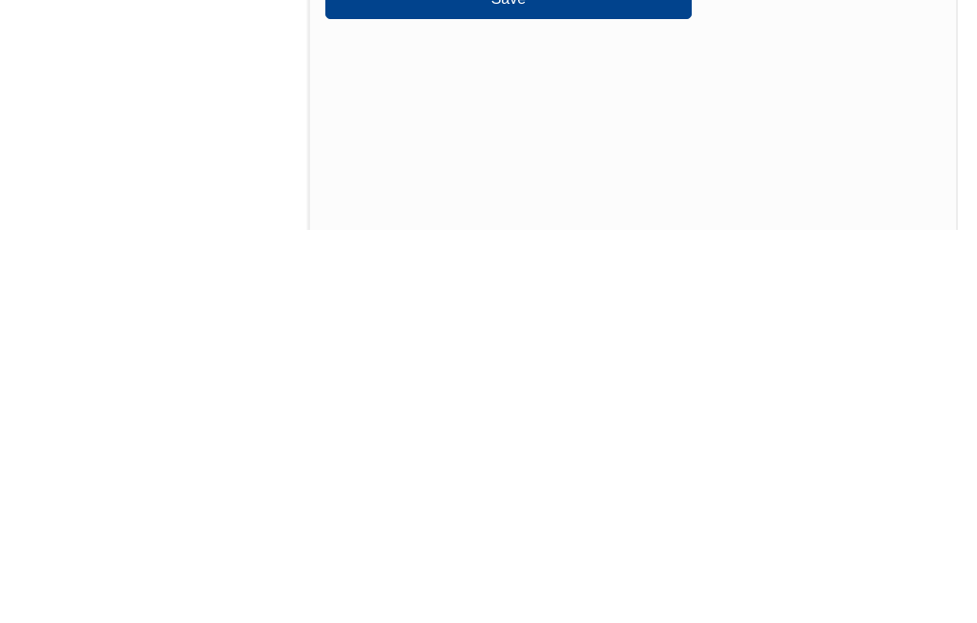
click at [528, 374] on button "Save" at bounding box center [508, 393] width 366 height 38
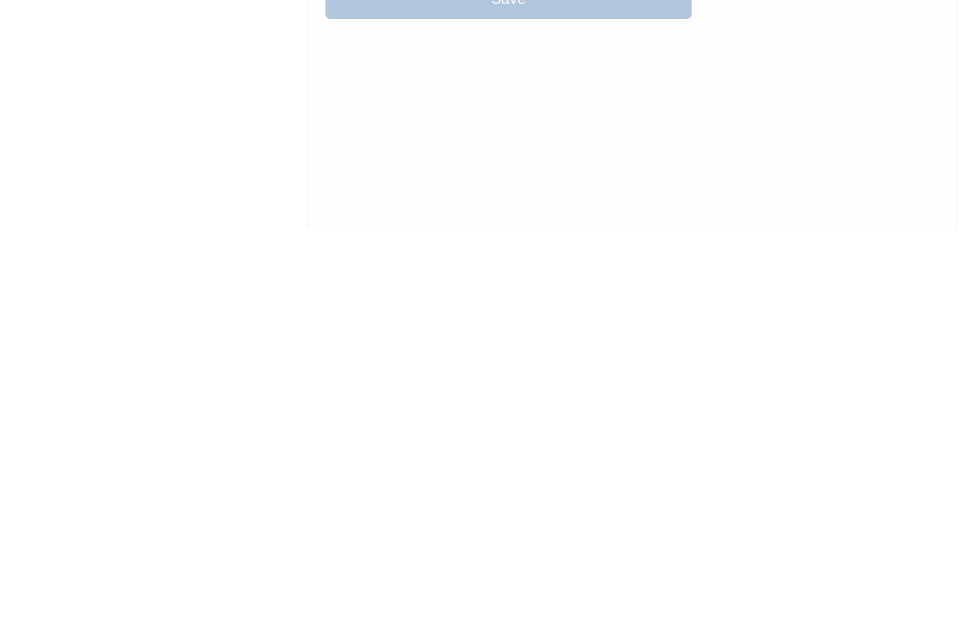
scroll to position [1356, 0]
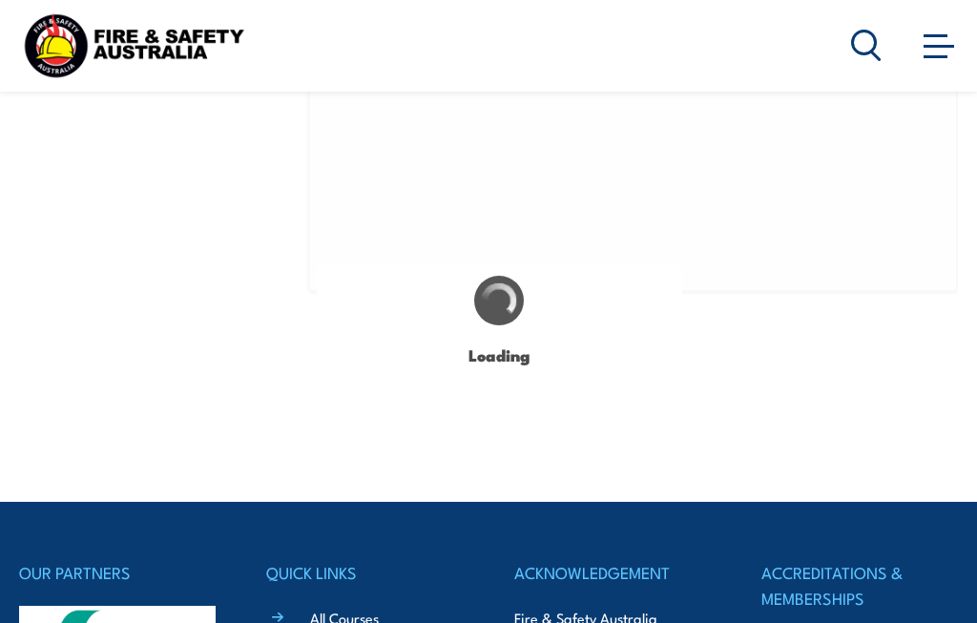
select select "false"
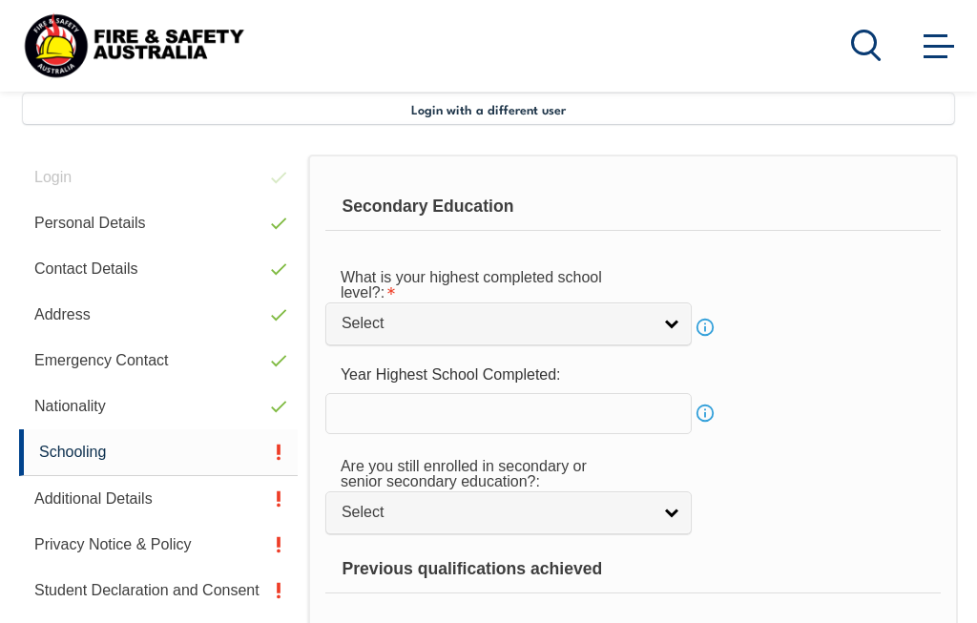
scroll to position [463, 0]
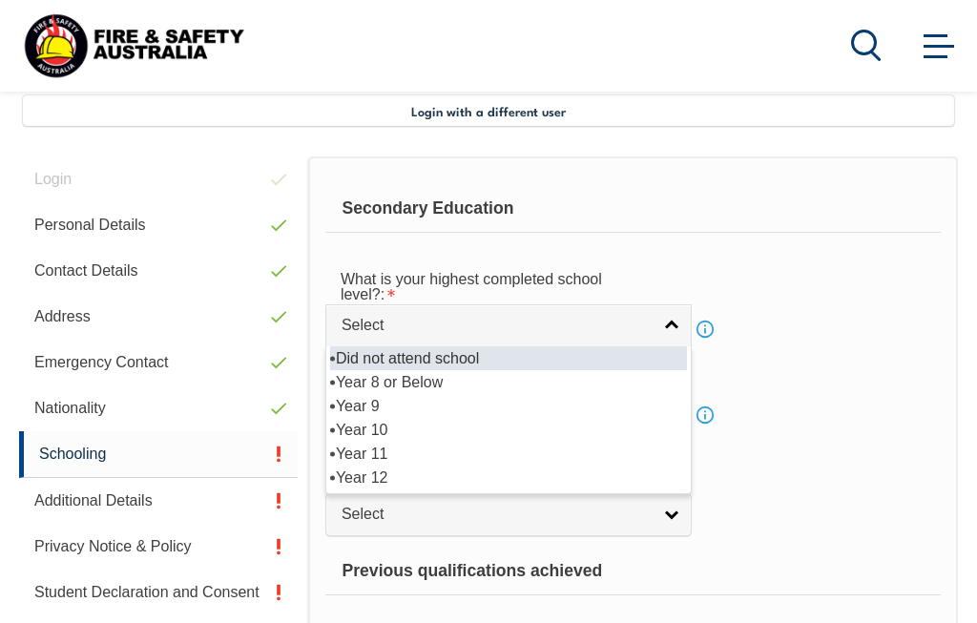
click at [381, 465] on li "Year 11" at bounding box center [508, 454] width 357 height 24
select select "11"
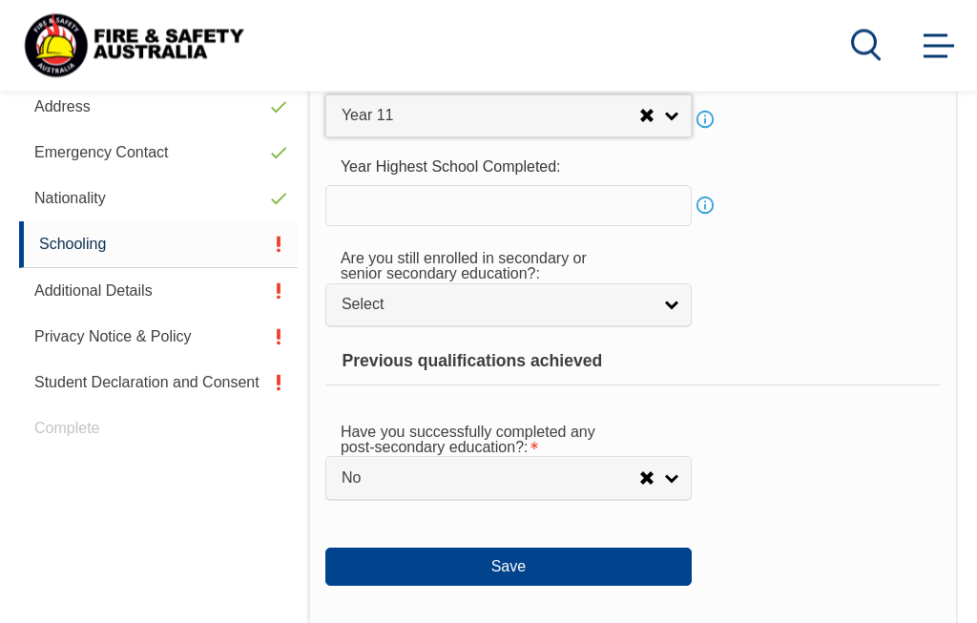
scroll to position [672, 0]
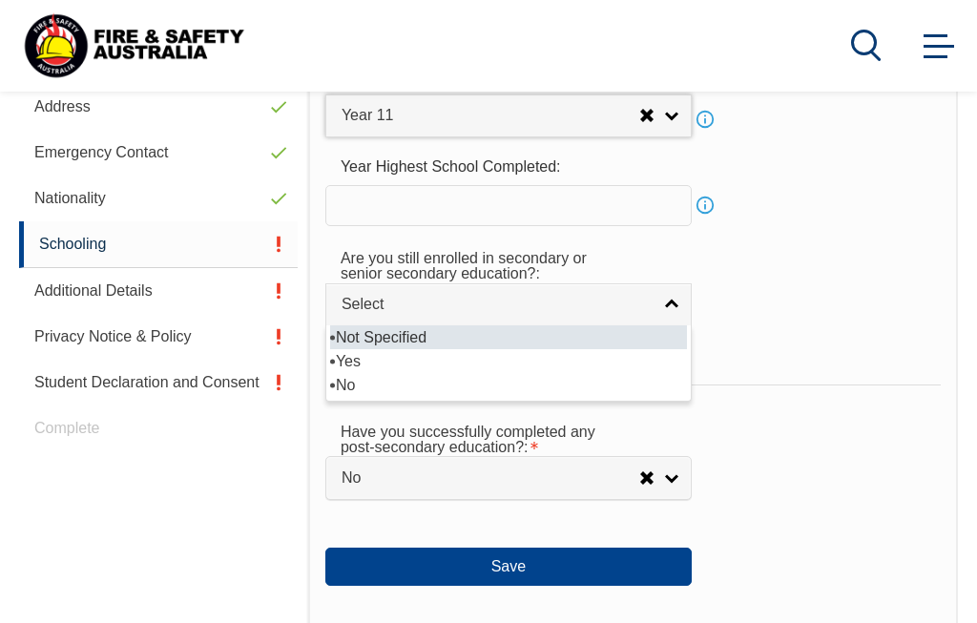
select select "false"
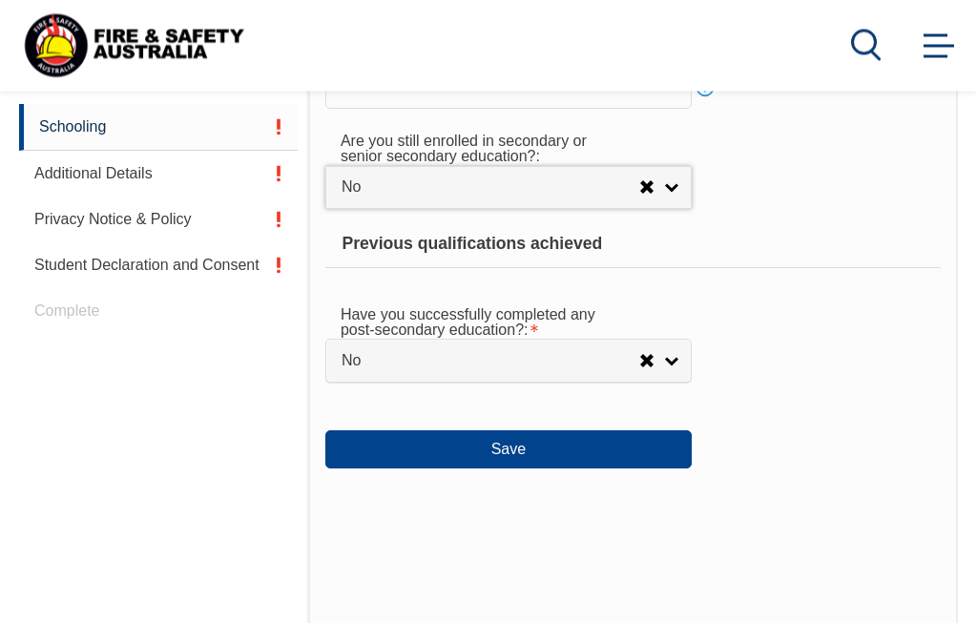
scroll to position [785, 0]
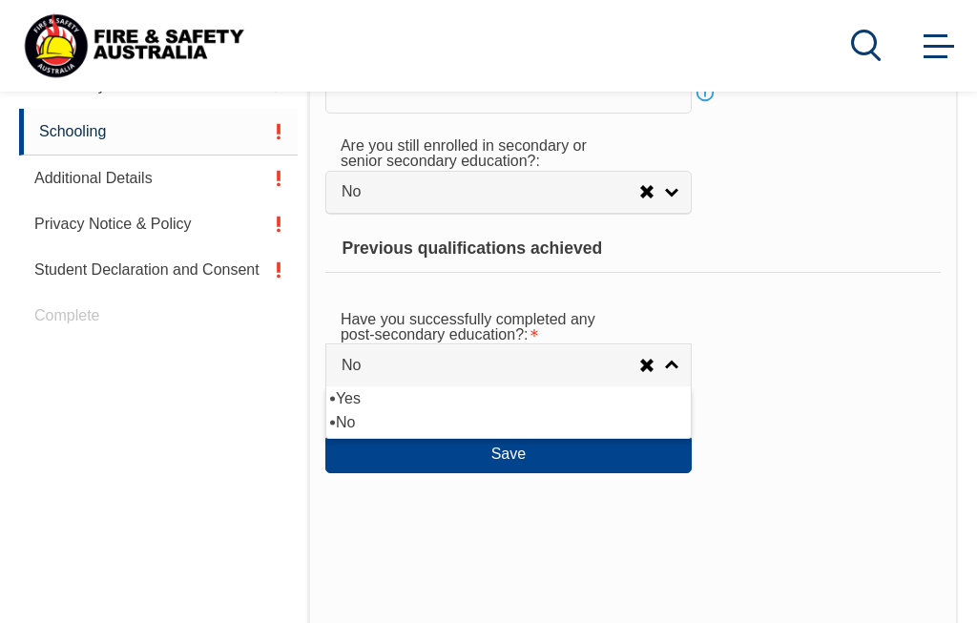
click at [441, 410] on li "Yes" at bounding box center [508, 398] width 357 height 24
select select "true"
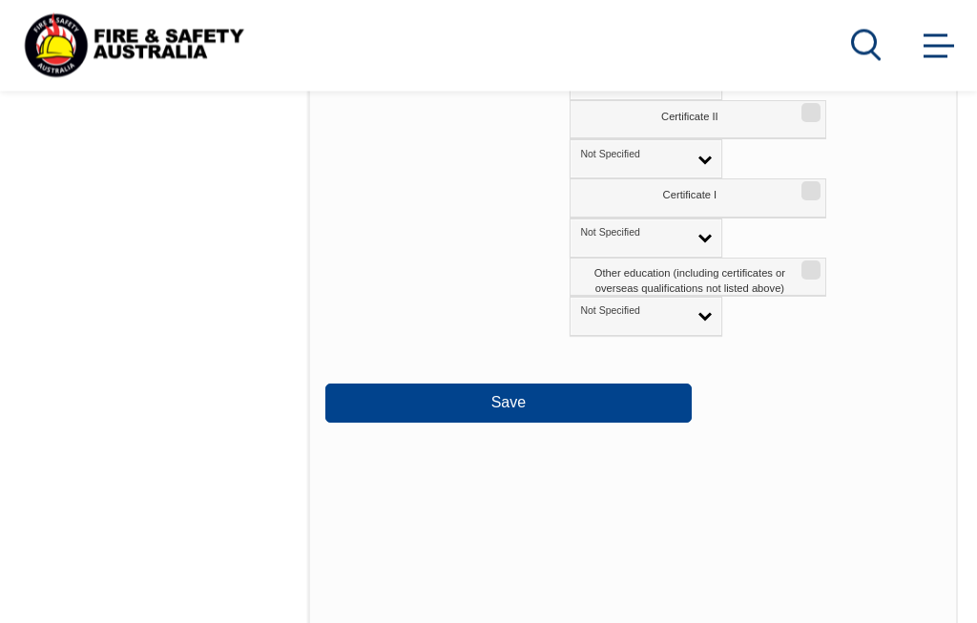
scroll to position [1517, 0]
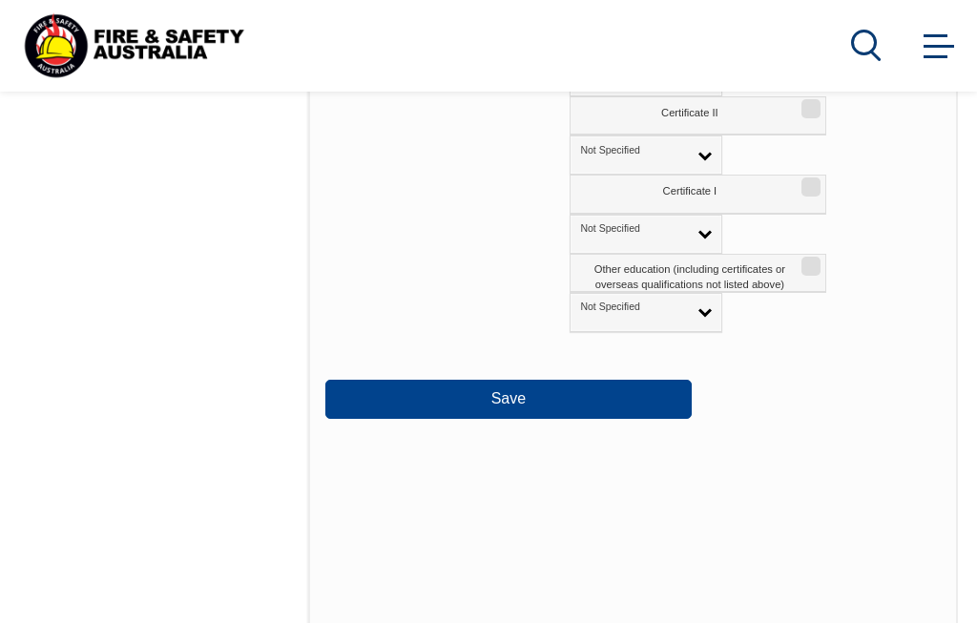
click at [525, 418] on button "Save" at bounding box center [508, 399] width 366 height 38
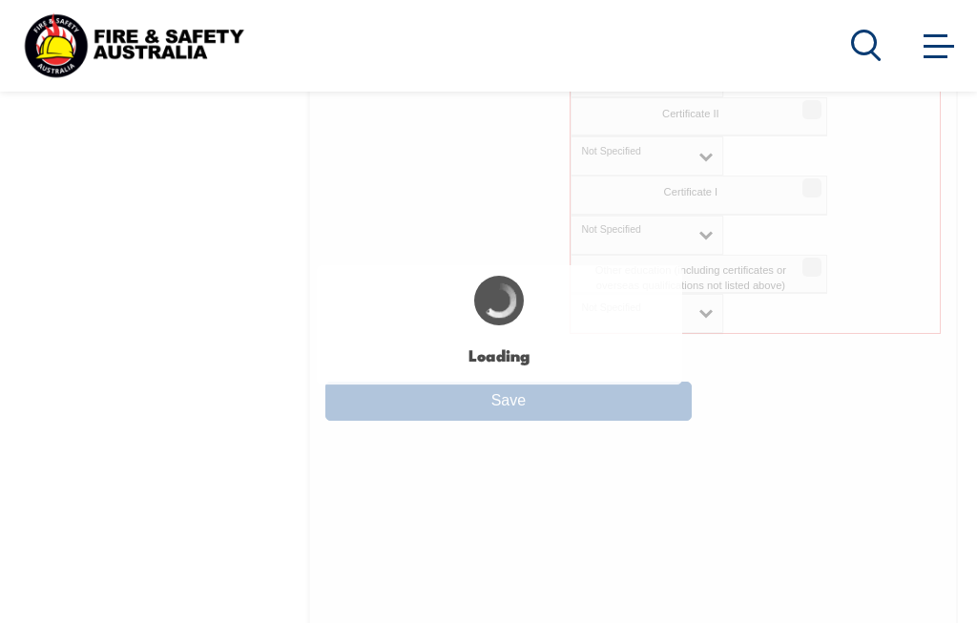
select select "false"
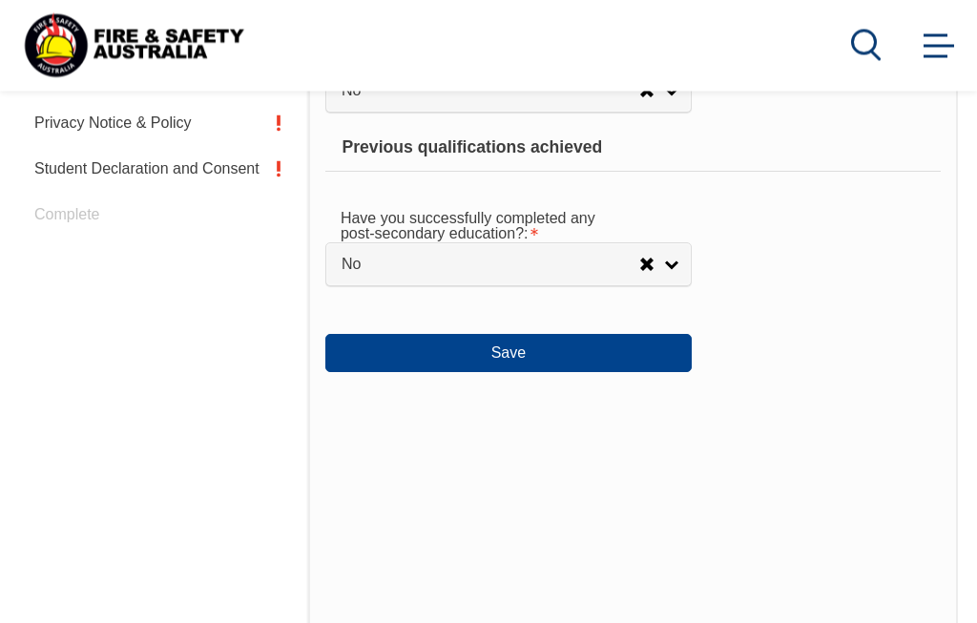
scroll to position [1000, 0]
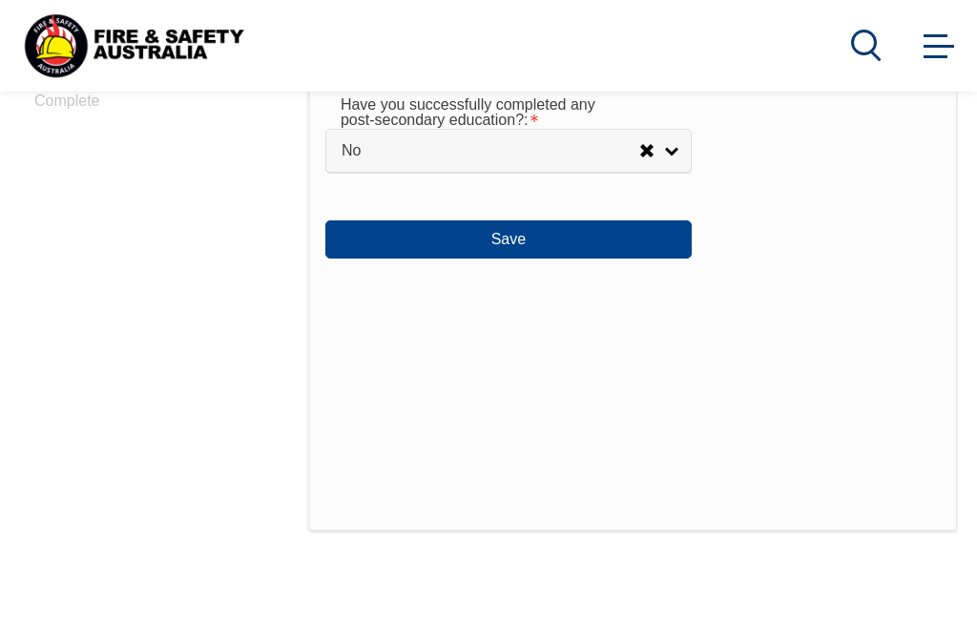
click at [549, 258] on button "Save" at bounding box center [508, 239] width 366 height 38
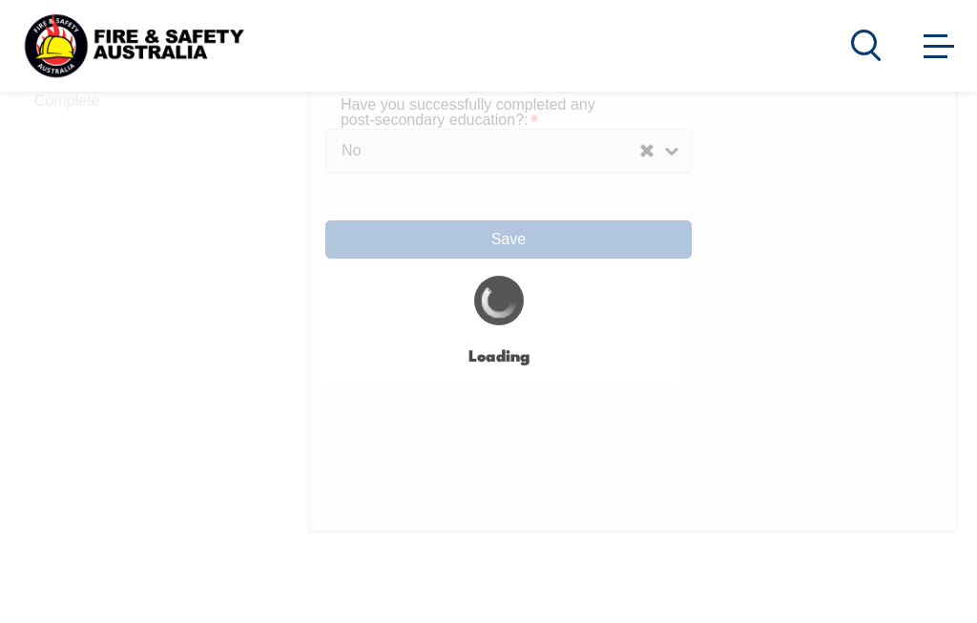
select select "false"
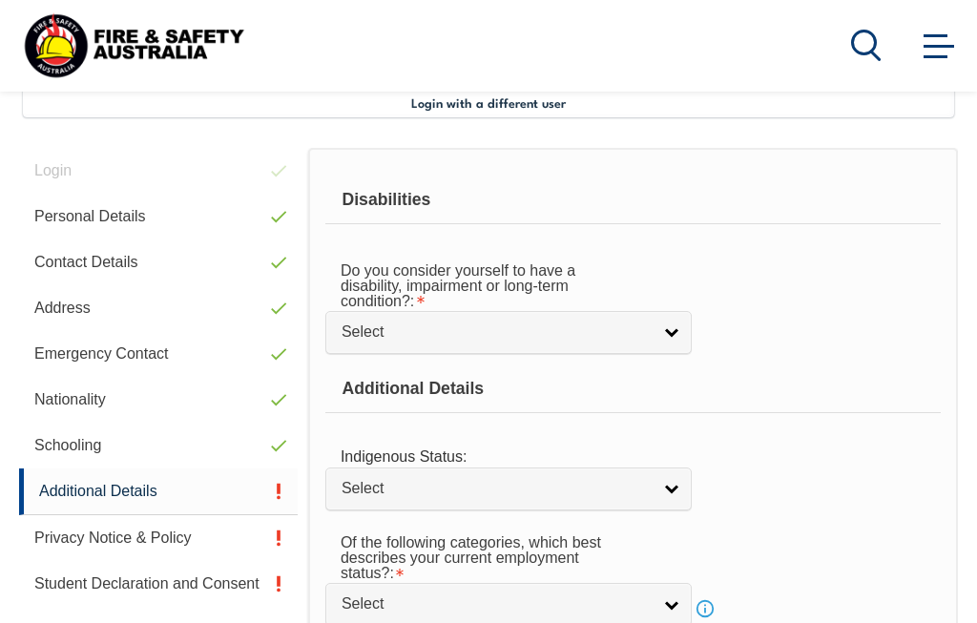
scroll to position [463, 0]
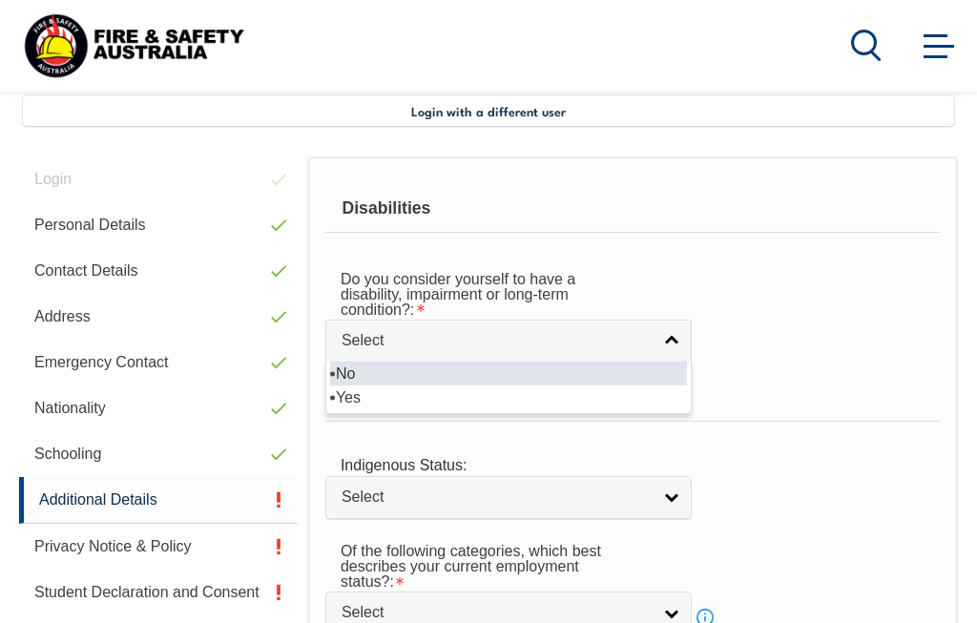
select select "false"
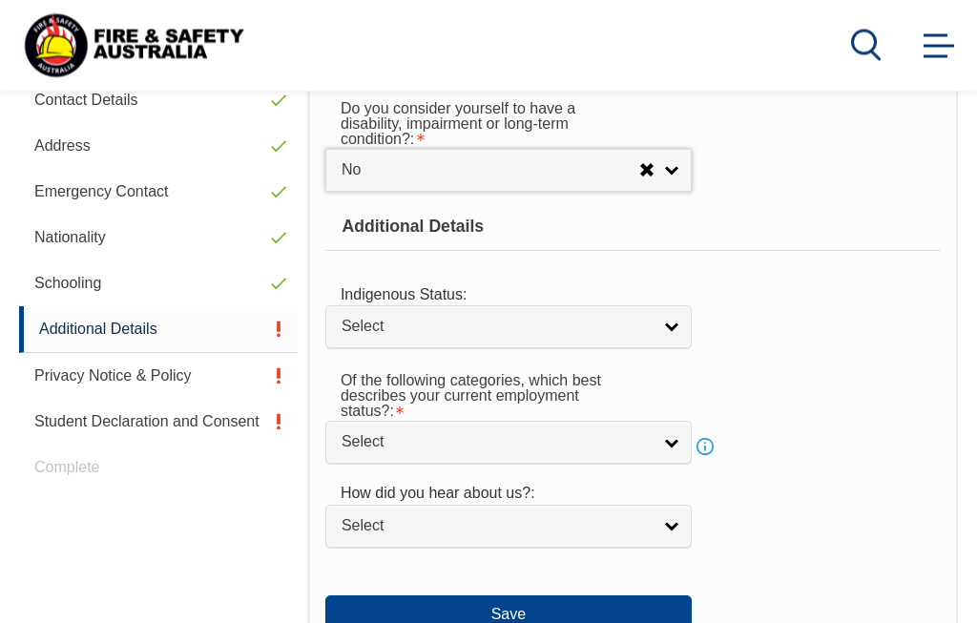
scroll to position [633, 0]
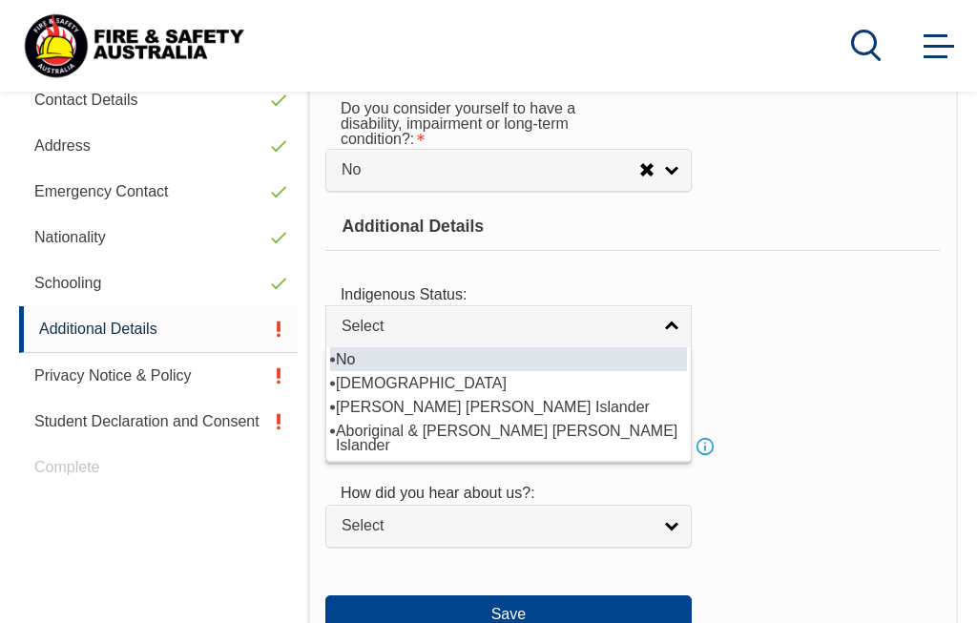
select select "4"
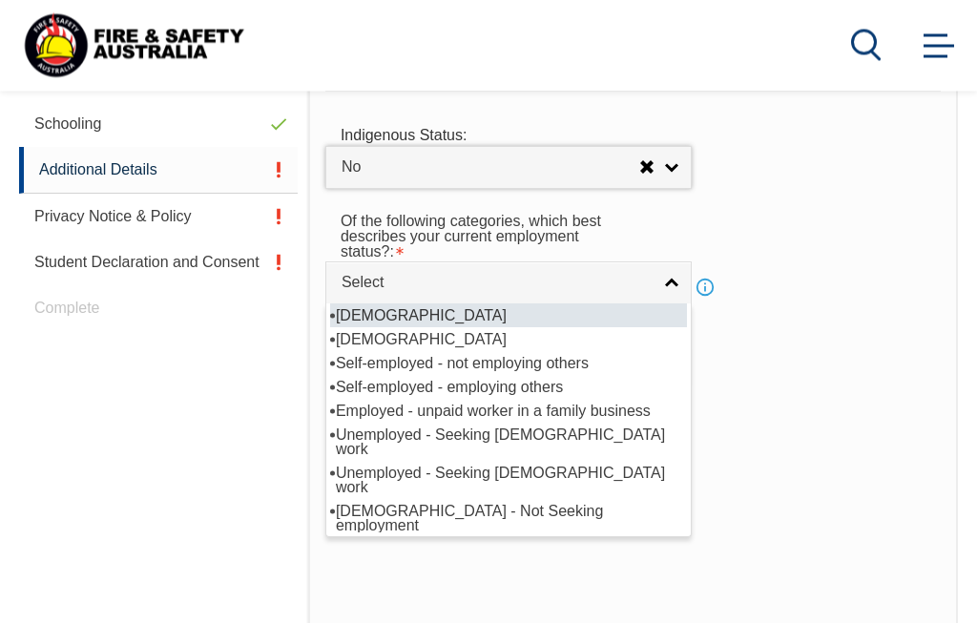
scroll to position [793, 0]
select select "1"
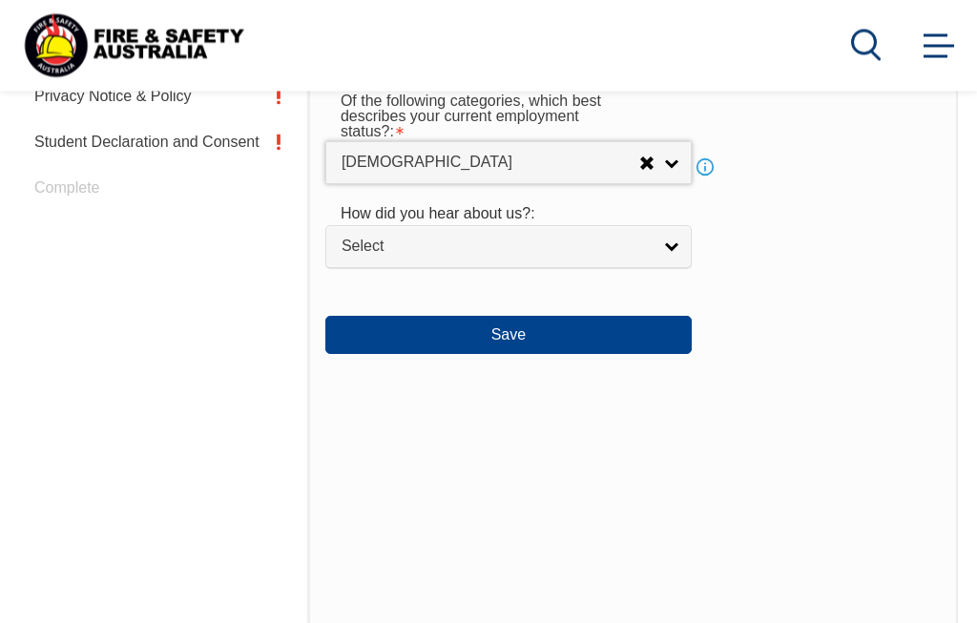
scroll to position [911, 0]
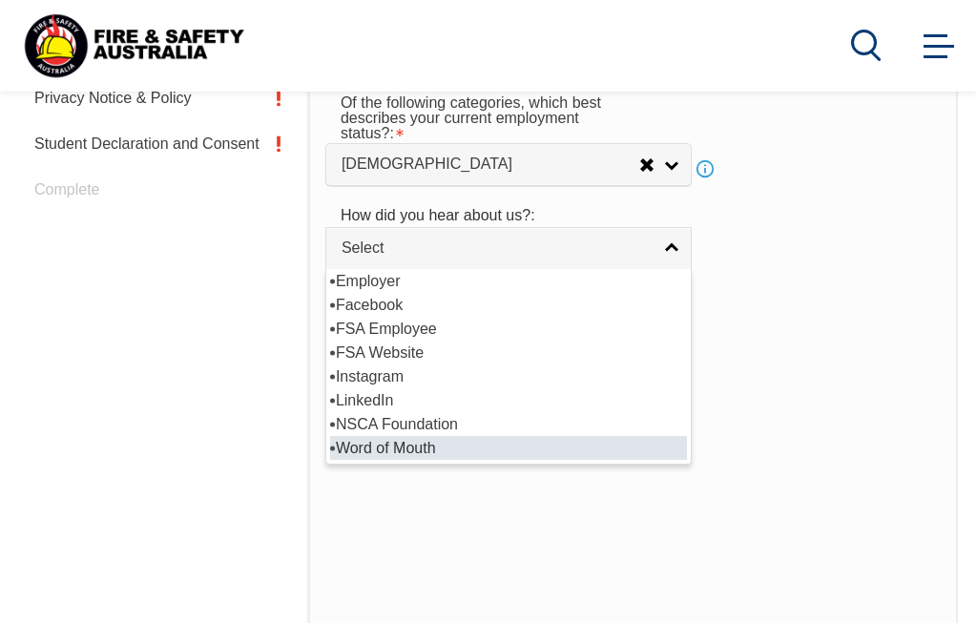
select select "8018"
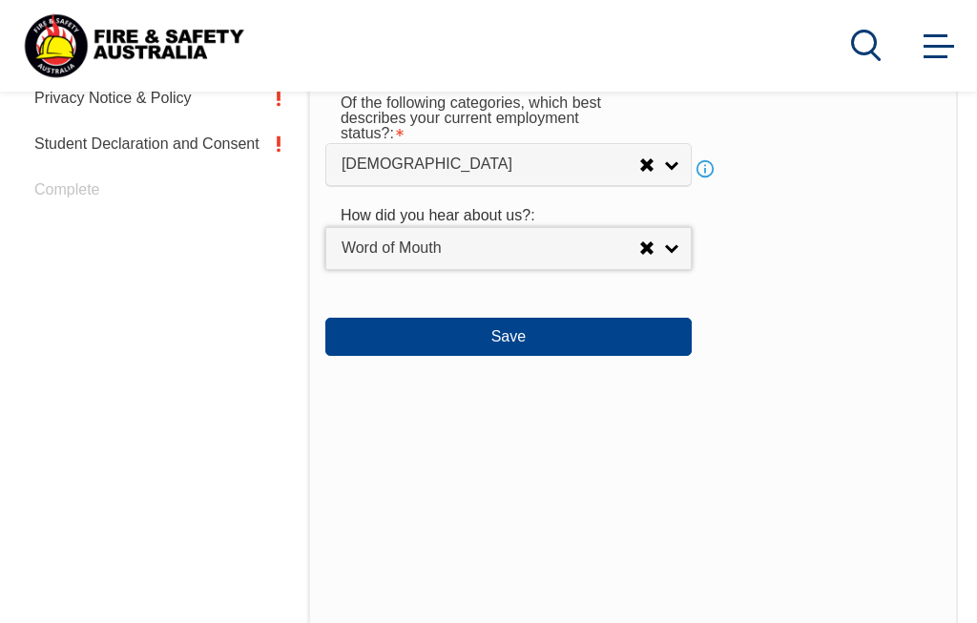
click at [566, 356] on button "Save" at bounding box center [508, 337] width 366 height 38
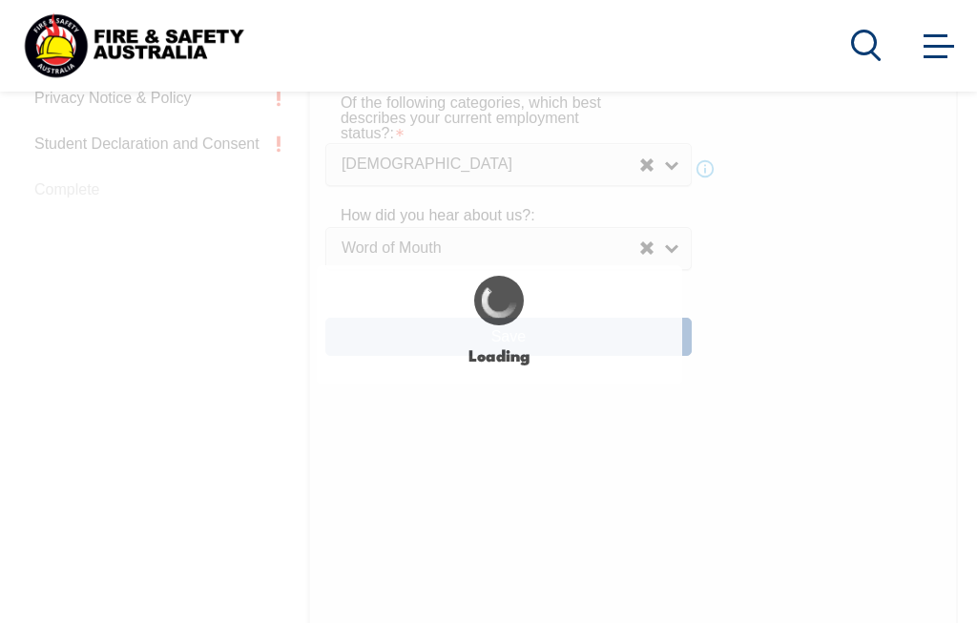
select select "false"
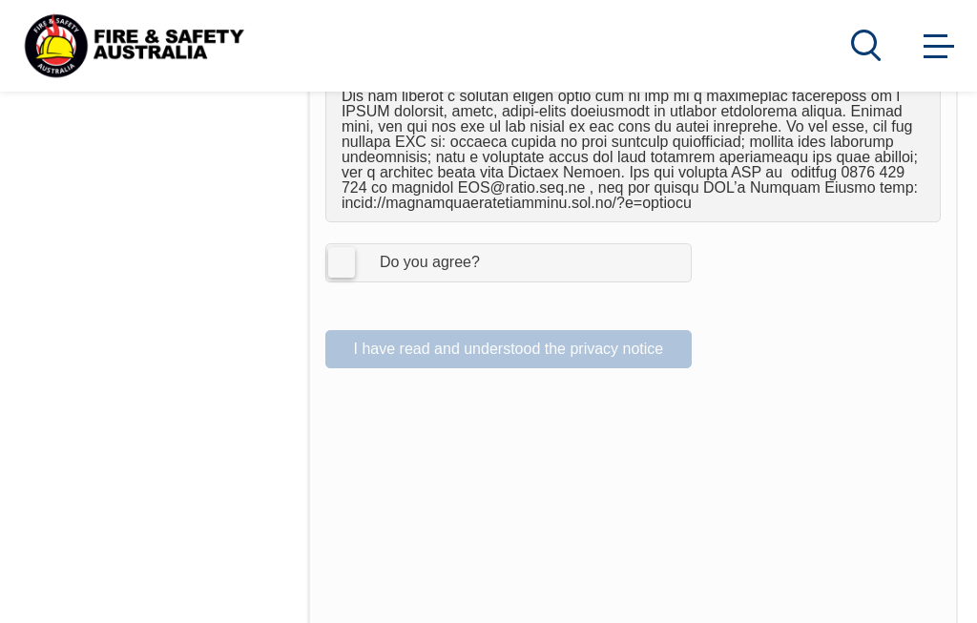
scroll to position [1342, 0]
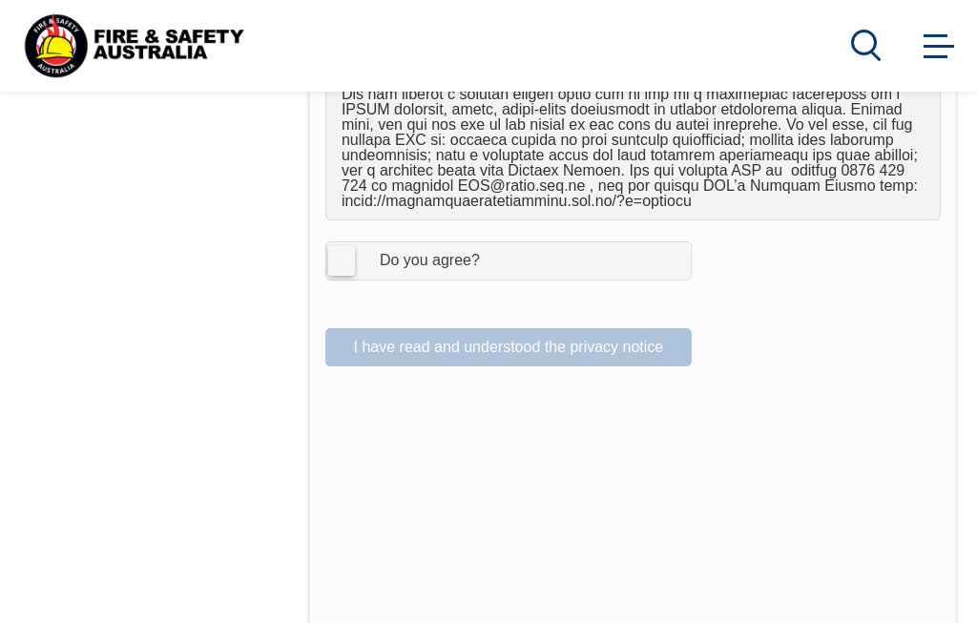
click at [354, 264] on label "I Agree Do you agree?" at bounding box center [508, 260] width 366 height 38
click at [495, 264] on input "I Agree Do you agree?" at bounding box center [511, 260] width 32 height 36
checkbox input "true"
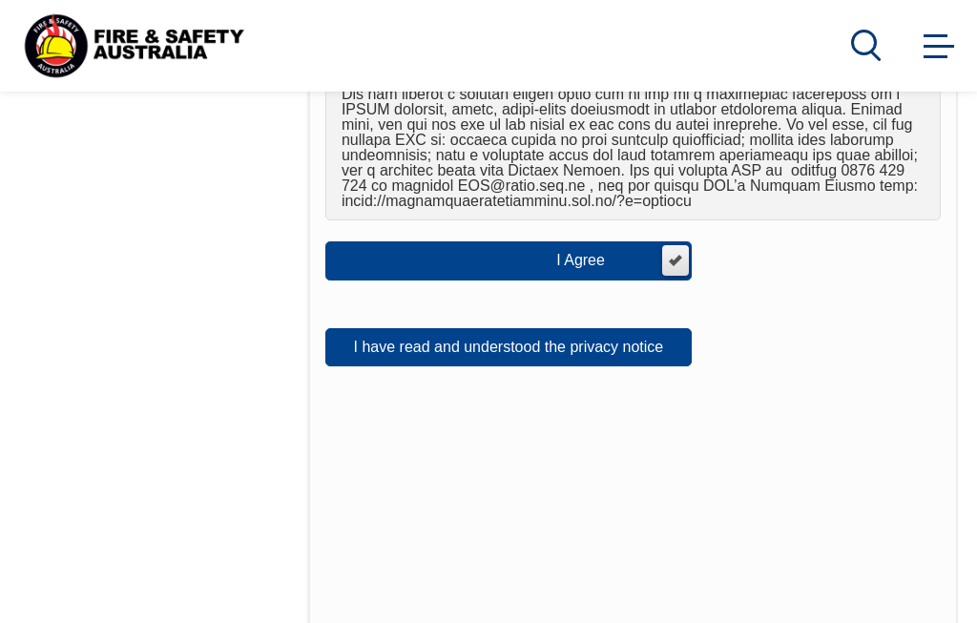
click at [561, 347] on button "I have read and understood the privacy notice" at bounding box center [508, 347] width 366 height 38
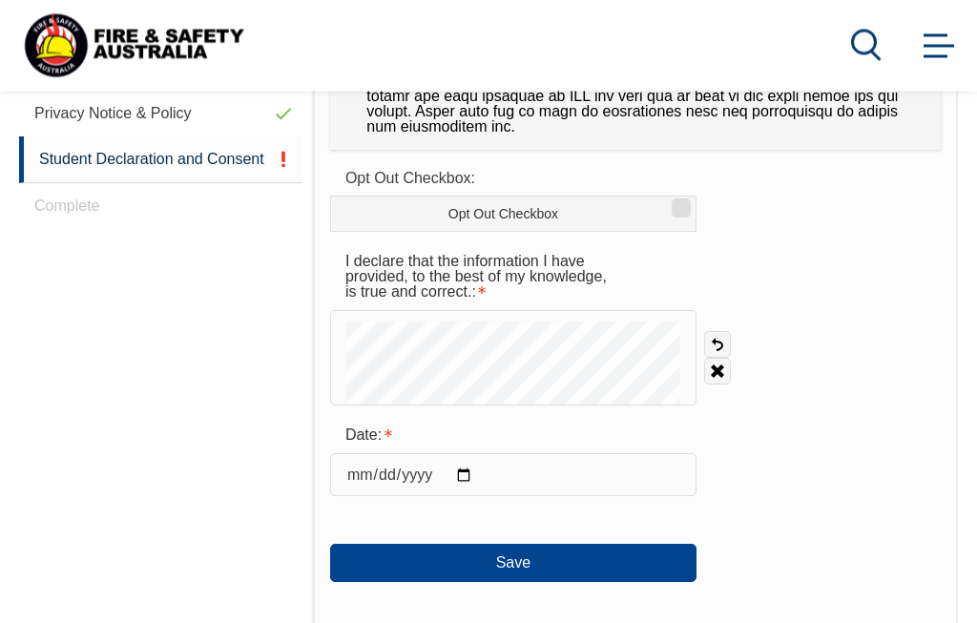
scroll to position [895, 0]
click at [383, 458] on input "date" at bounding box center [513, 474] width 366 height 42
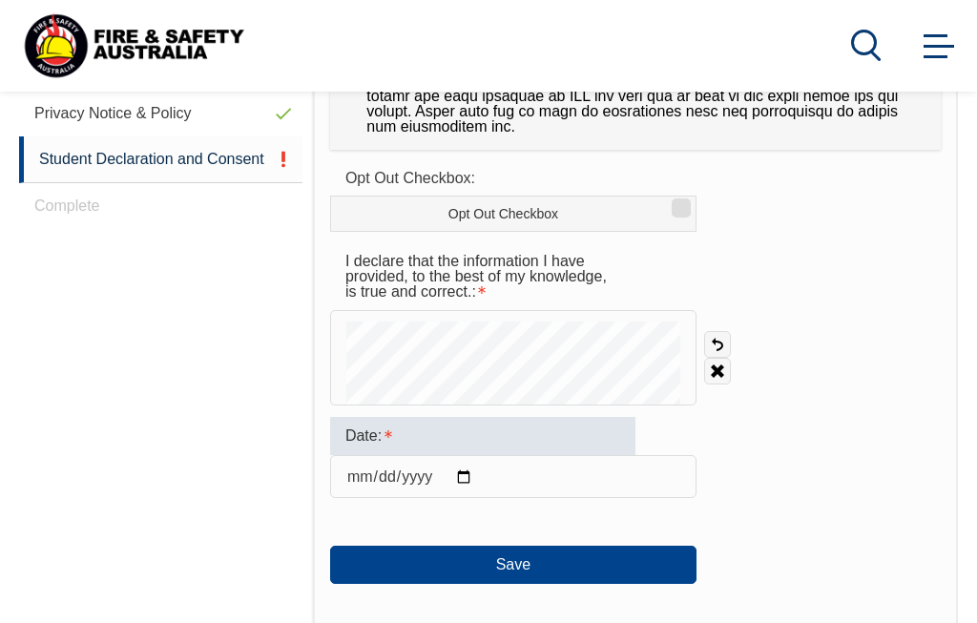
type input "[DATE]"
click at [729, 371] on link "Clear" at bounding box center [717, 371] width 27 height 27
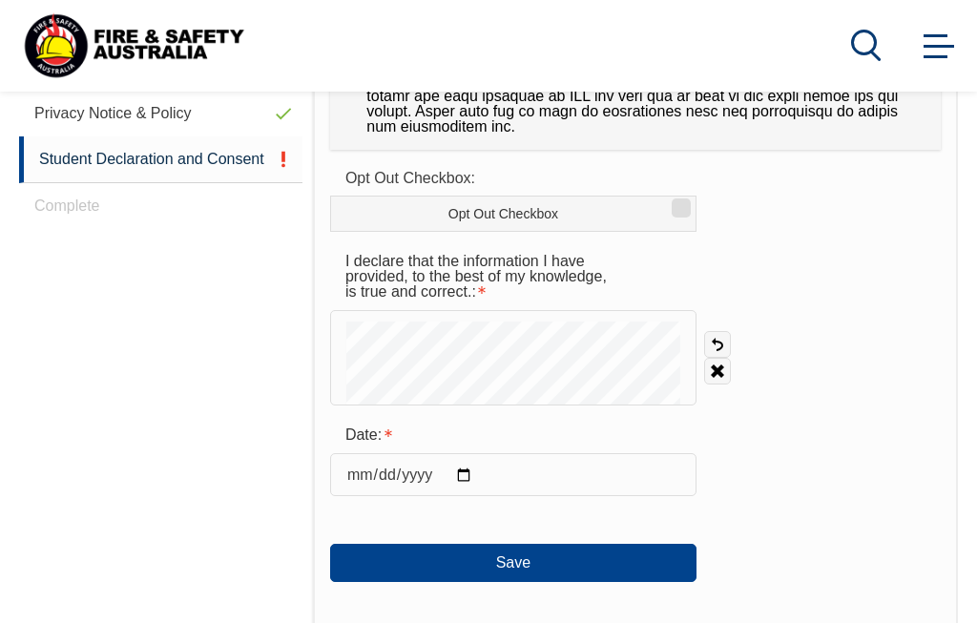
click at [535, 548] on button "Save" at bounding box center [513, 563] width 366 height 38
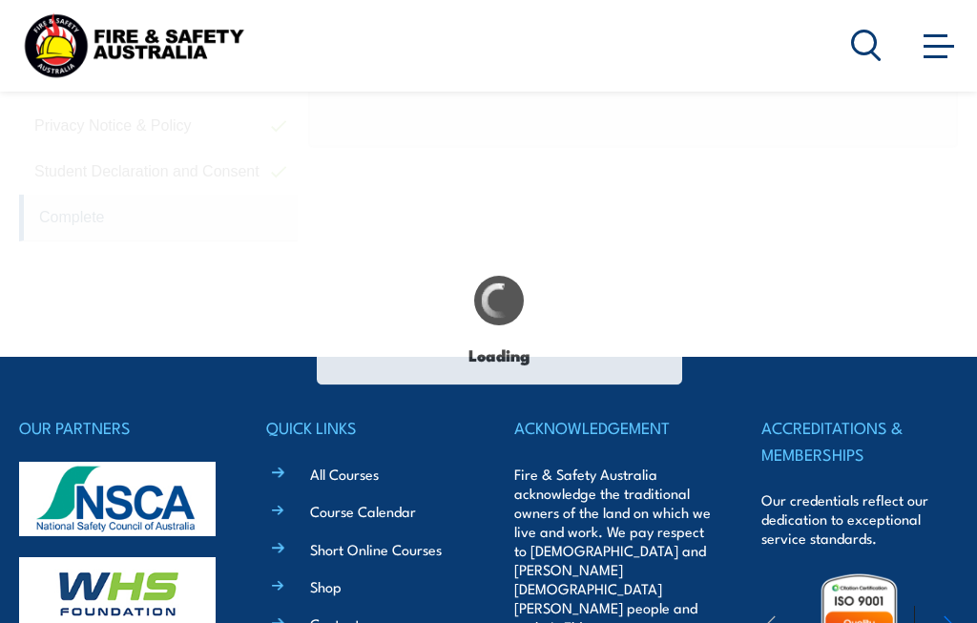
scroll to position [878, 0]
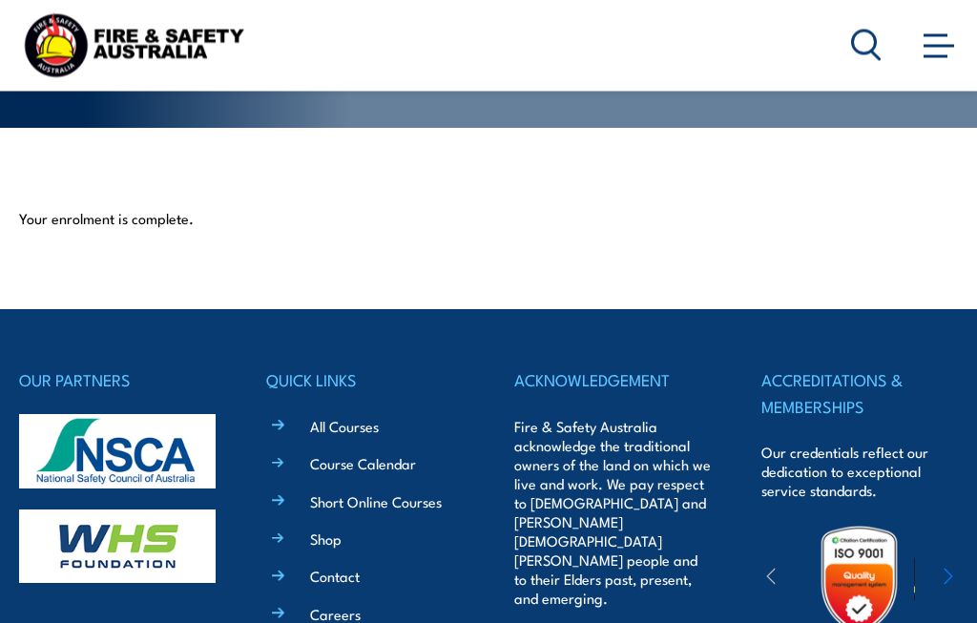
scroll to position [591, 0]
